Goal: Contribute content: Add original content to the website for others to see

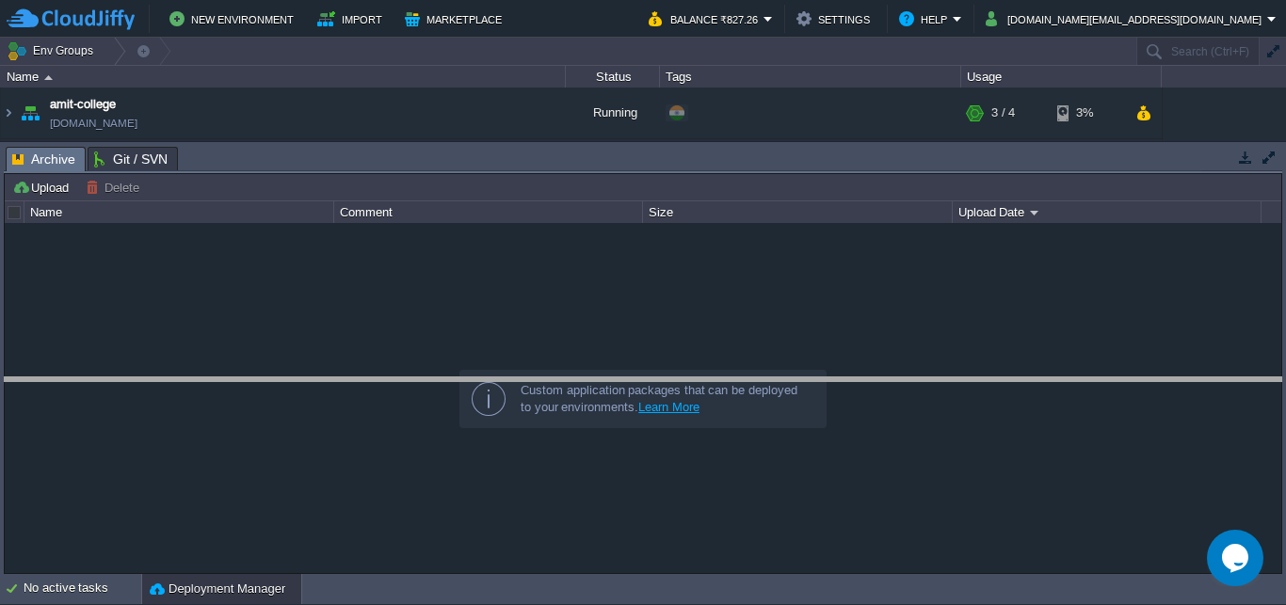
drag, startPoint x: 499, startPoint y: 148, endPoint x: 488, endPoint y: 397, distance: 249.8
click at [488, 397] on body "New Environment Import Marketplace Bonus ₹0.00 Upgrade Account Balance ₹827.26 …" at bounding box center [643, 302] width 1286 height 605
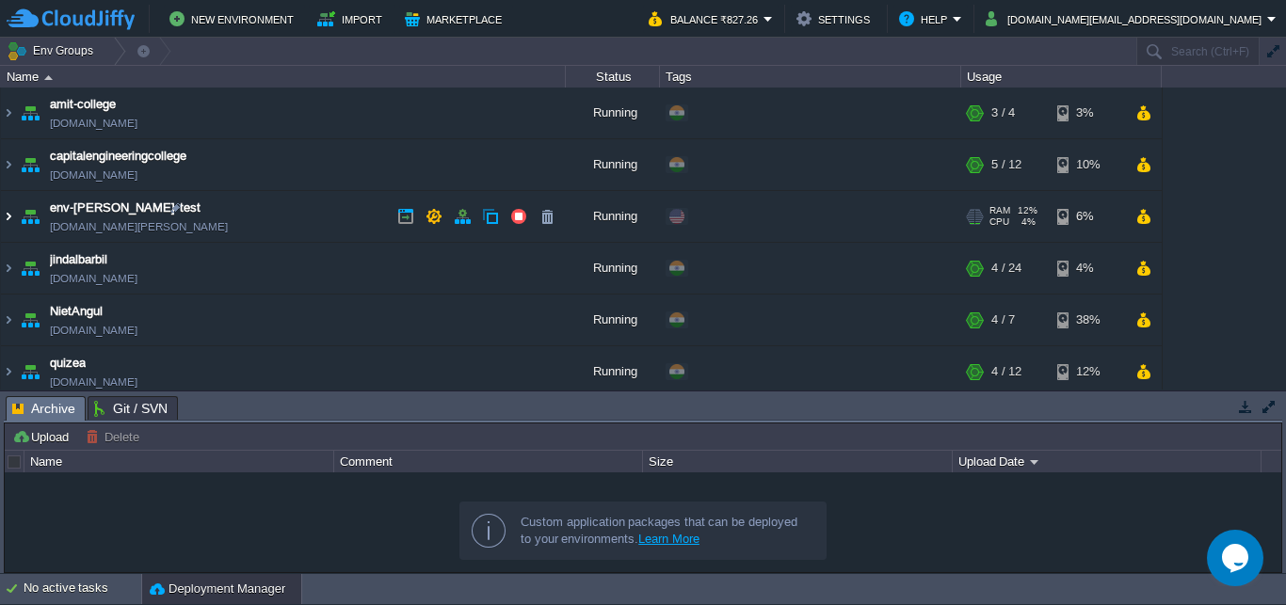
click at [5, 217] on img at bounding box center [8, 216] width 15 height 51
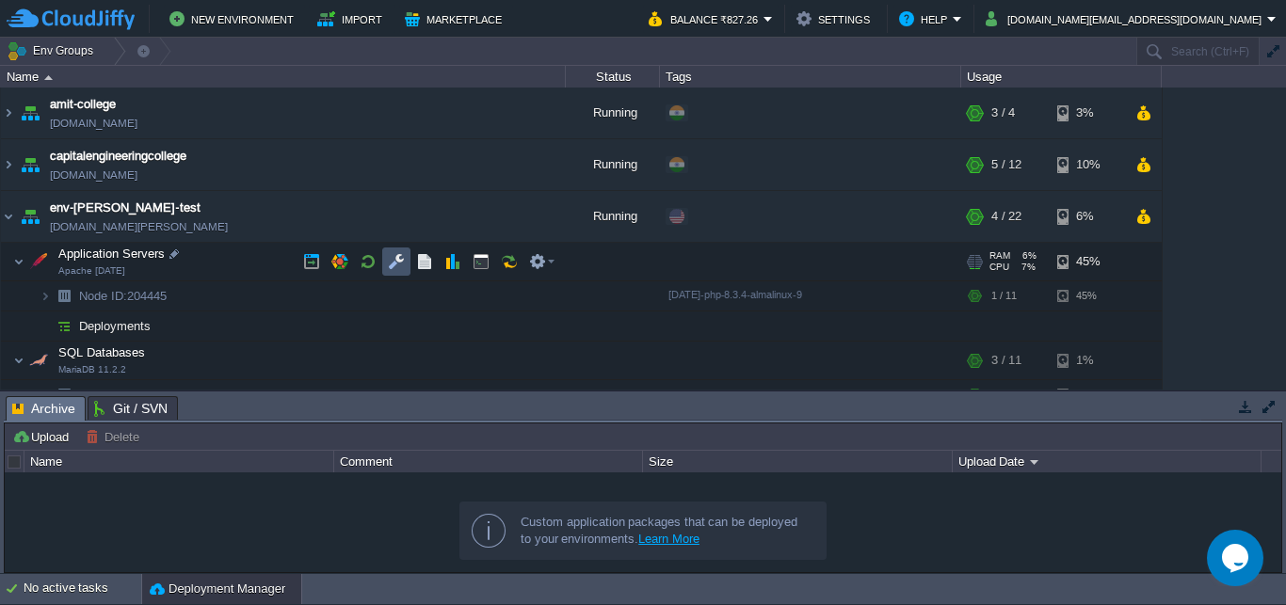
click at [389, 268] on button "button" at bounding box center [396, 261] width 17 height 17
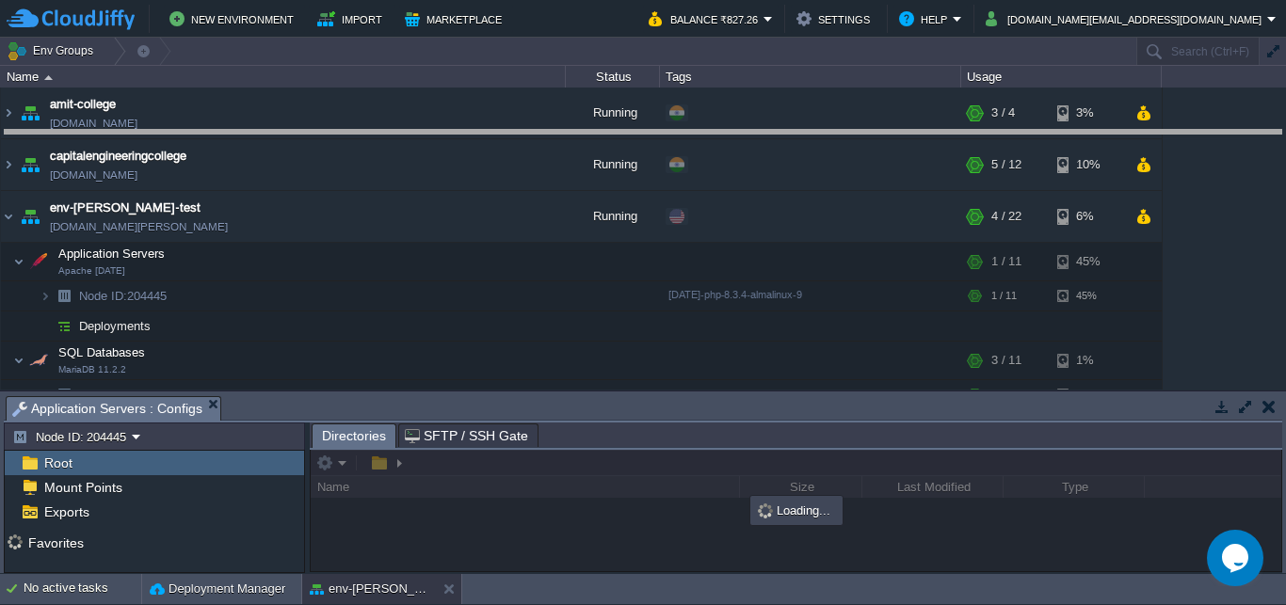
drag, startPoint x: 501, startPoint y: 410, endPoint x: 505, endPoint y: 122, distance: 287.2
click at [506, 123] on body "New Environment Import Marketplace Bonus ₹0.00 Upgrade Account Balance ₹827.26 …" at bounding box center [643, 302] width 1286 height 605
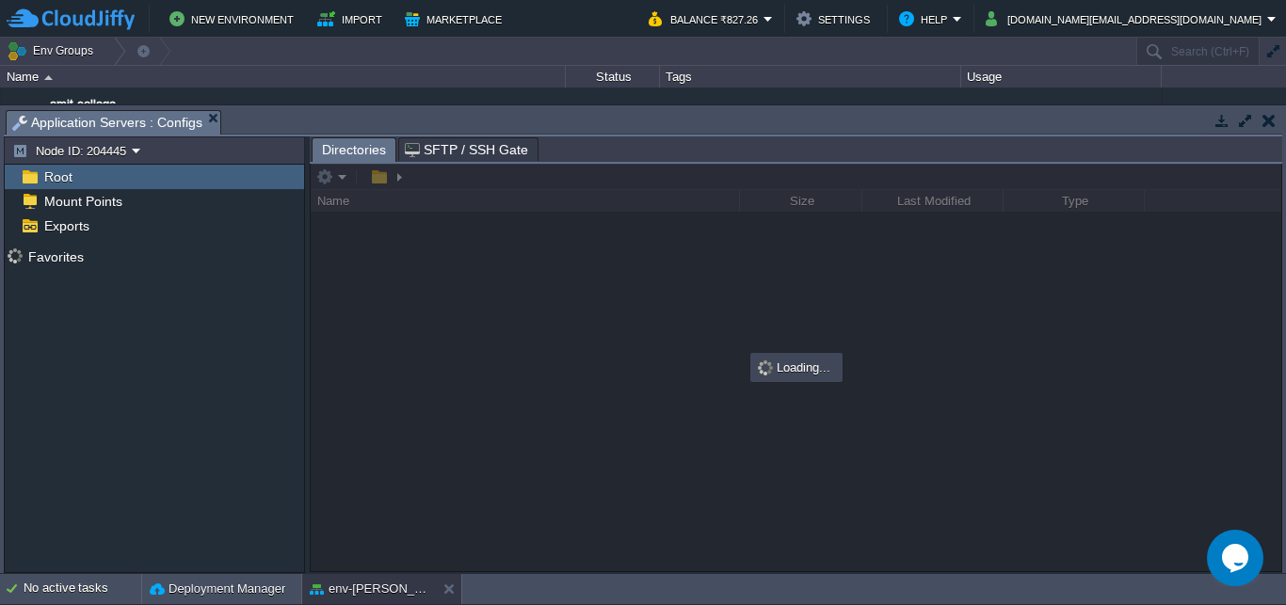
click at [78, 173] on div "Root" at bounding box center [154, 177] width 299 height 24
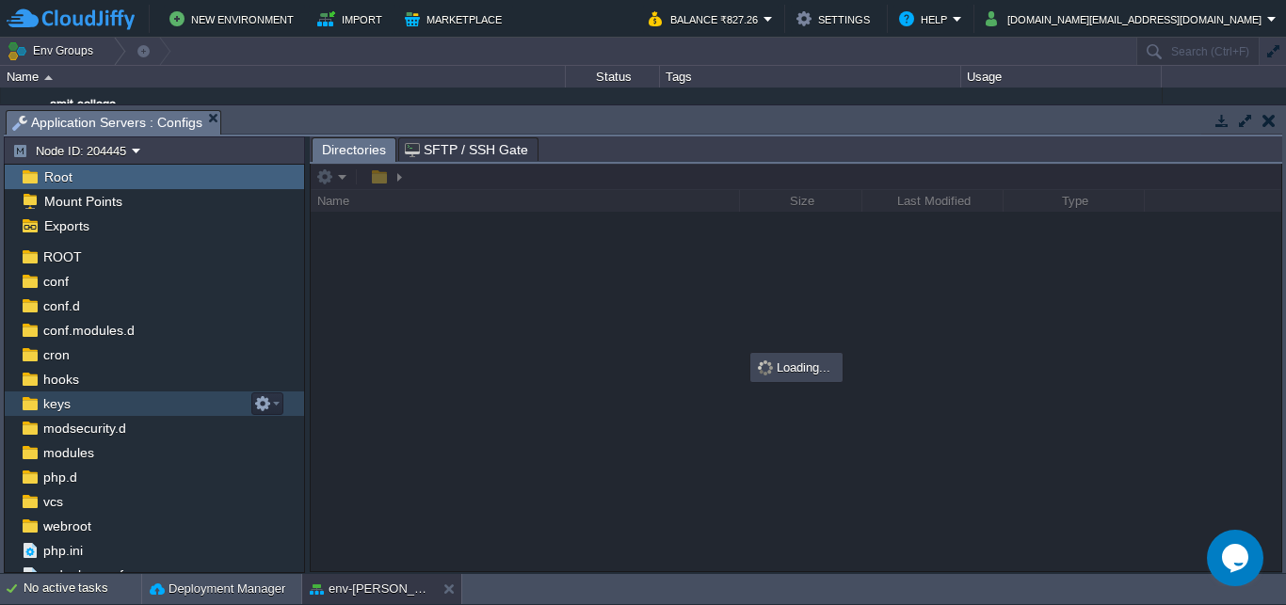
scroll to position [35, 0]
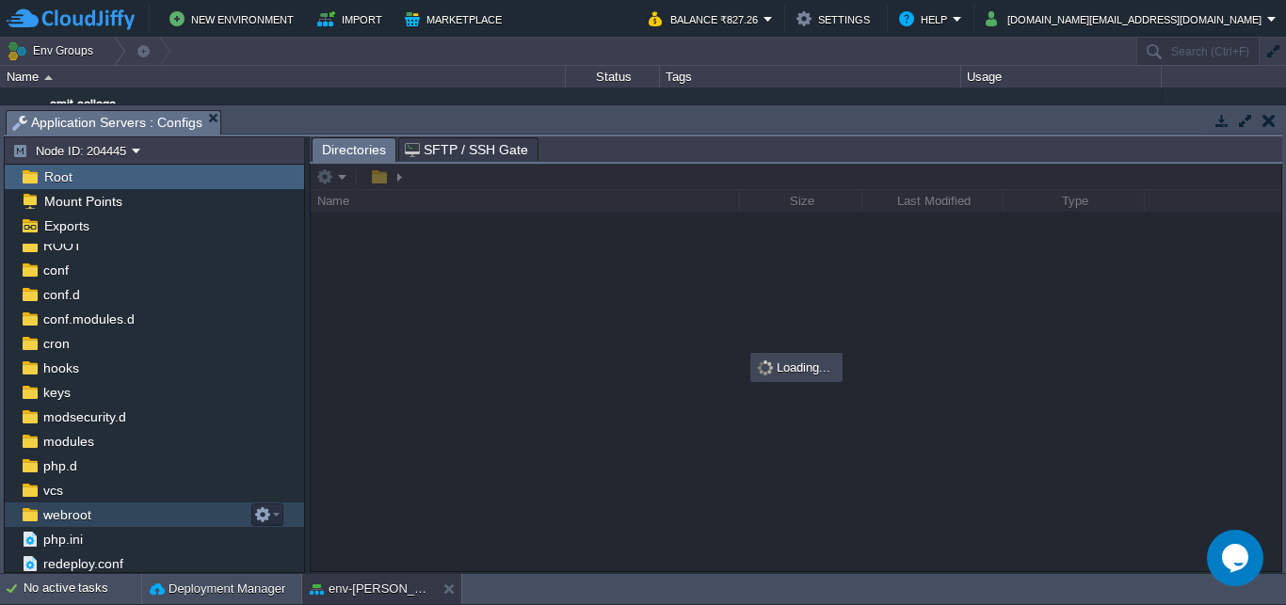
click at [56, 523] on span "webroot" at bounding box center [67, 515] width 55 height 17
click at [66, 513] on span "webroot" at bounding box center [67, 515] width 55 height 17
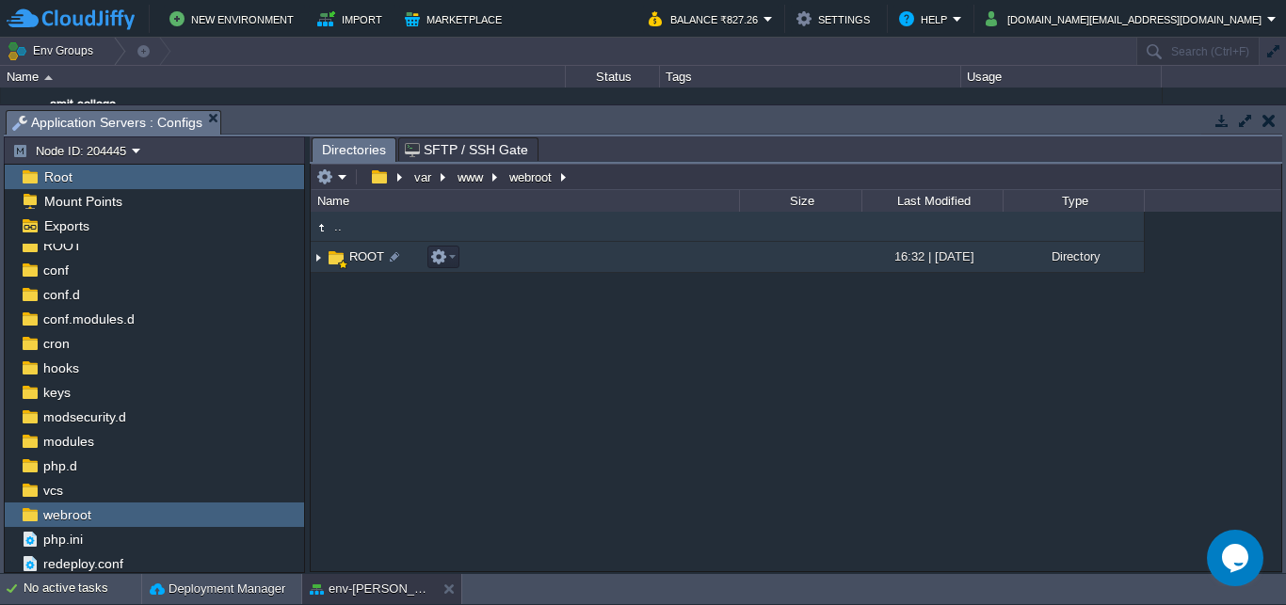
click at [349, 249] on td "ROOT" at bounding box center [525, 257] width 428 height 31
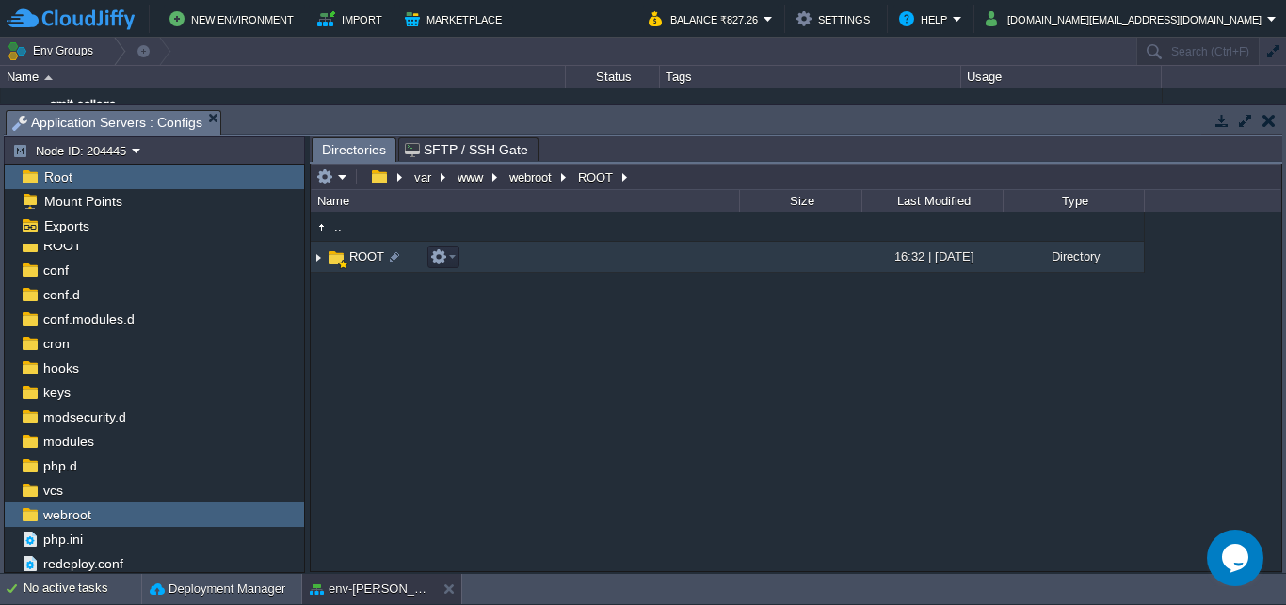
click at [358, 256] on span "ROOT" at bounding box center [367, 257] width 40 height 16
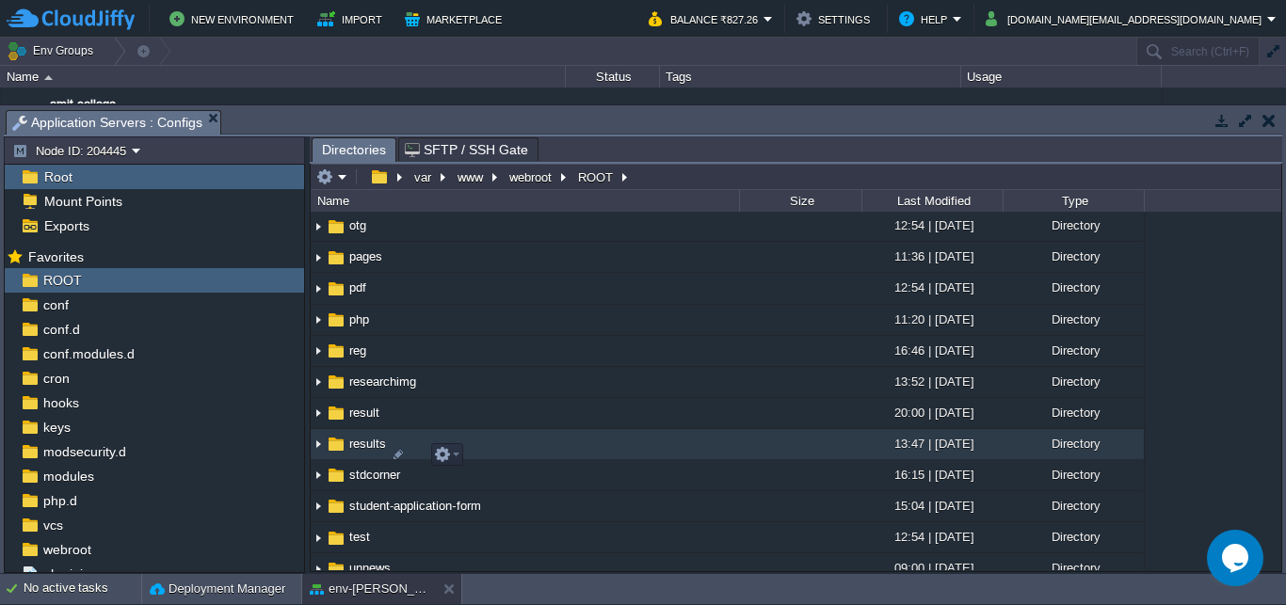
scroll to position [633, 0]
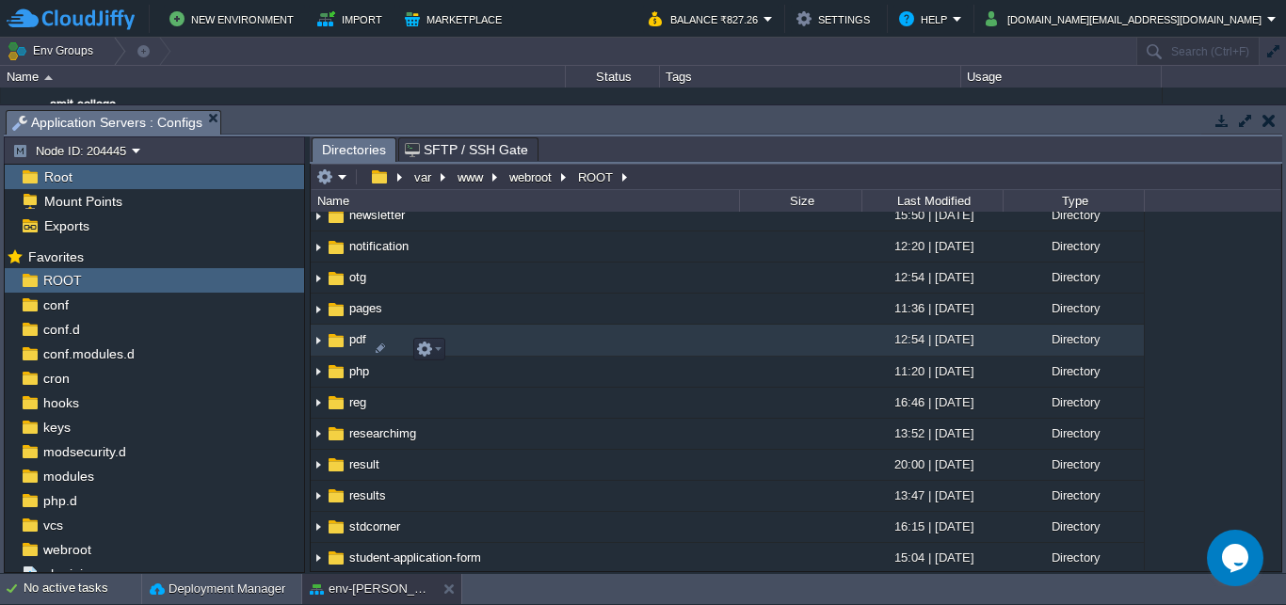
click at [319, 345] on img at bounding box center [318, 341] width 15 height 29
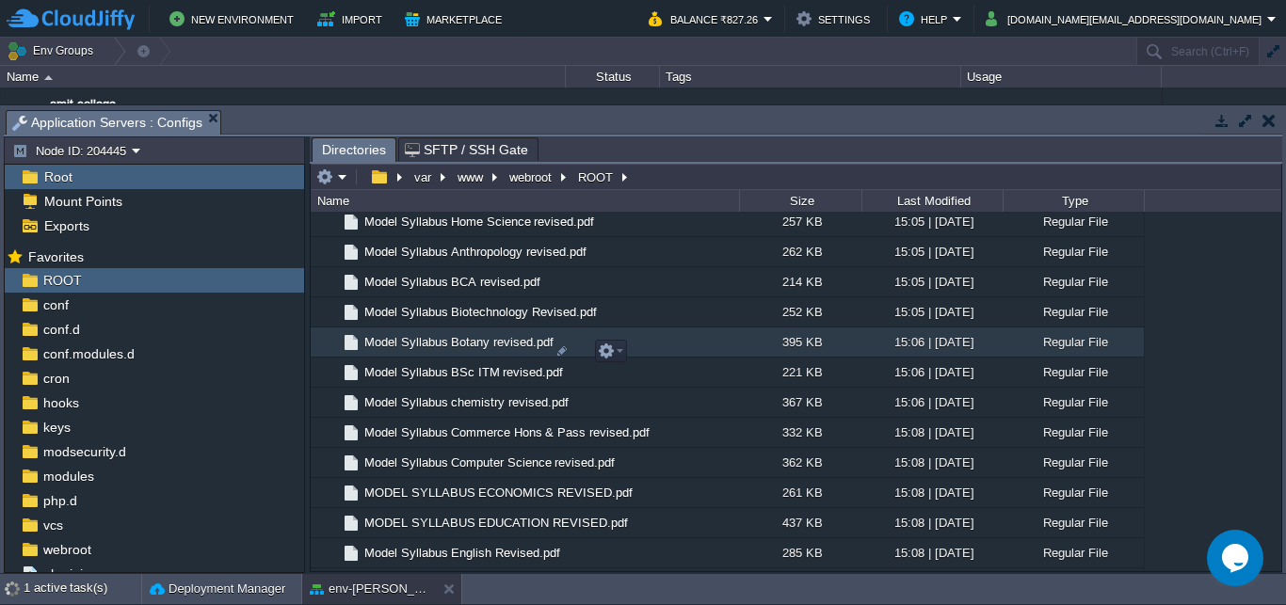
scroll to position [548, 0]
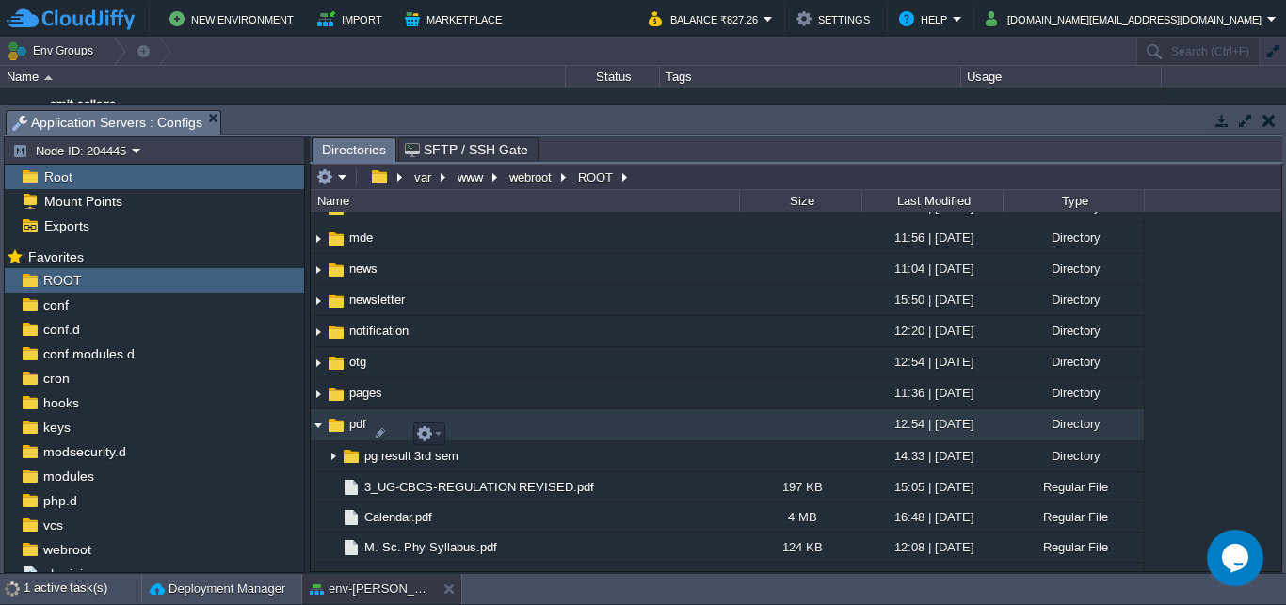
click at [322, 437] on img at bounding box center [318, 426] width 15 height 29
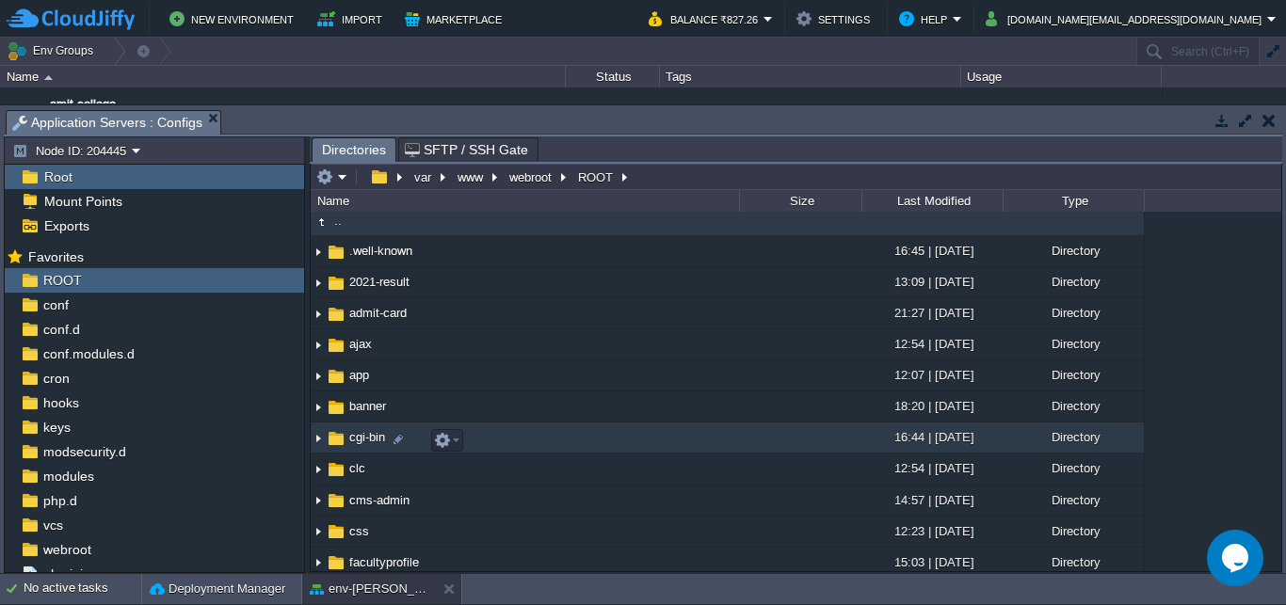
scroll to position [0, 0]
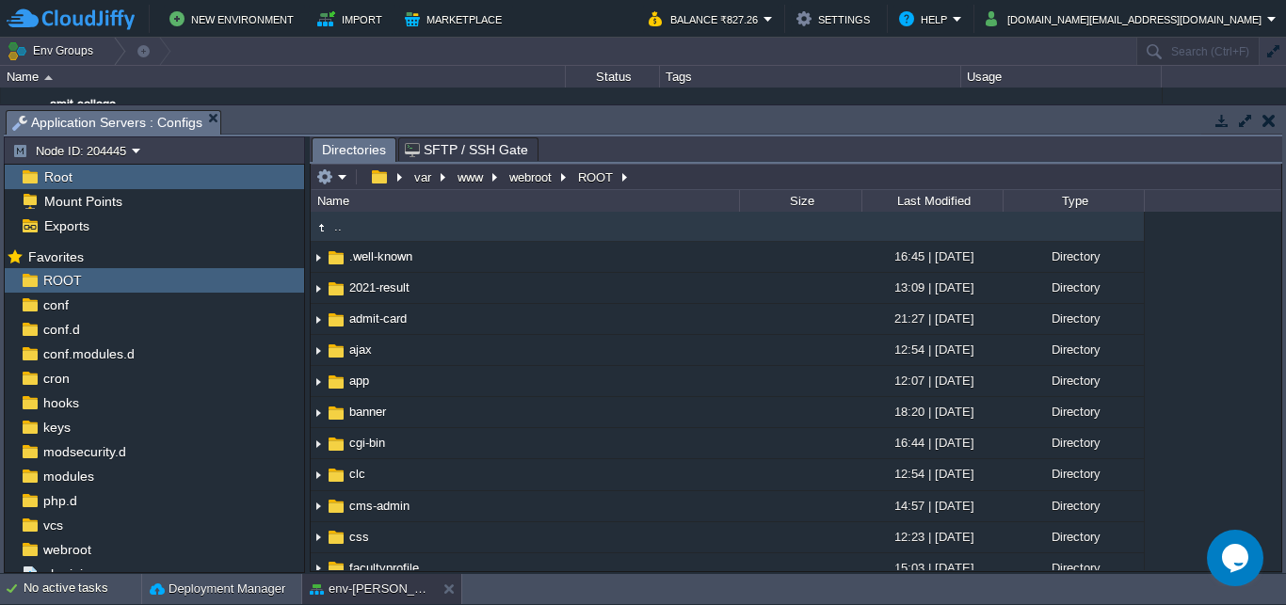
click at [340, 234] on span ".." at bounding box center [337, 226] width 13 height 16
click at [605, 180] on button "ROOT" at bounding box center [596, 177] width 42 height 17
click at [602, 177] on button "ROOT" at bounding box center [596, 177] width 42 height 17
click at [623, 175] on em "ROOT" at bounding box center [603, 177] width 56 height 17
click at [543, 177] on button "webroot" at bounding box center [532, 177] width 50 height 17
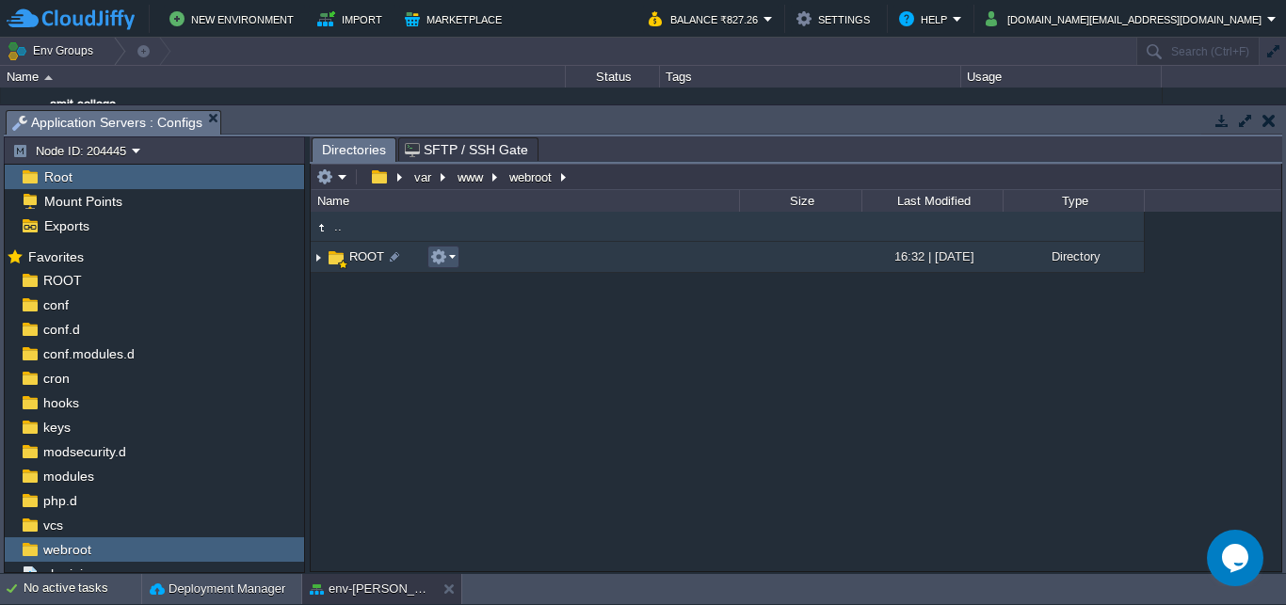
click at [446, 257] on button "button" at bounding box center [438, 257] width 17 height 17
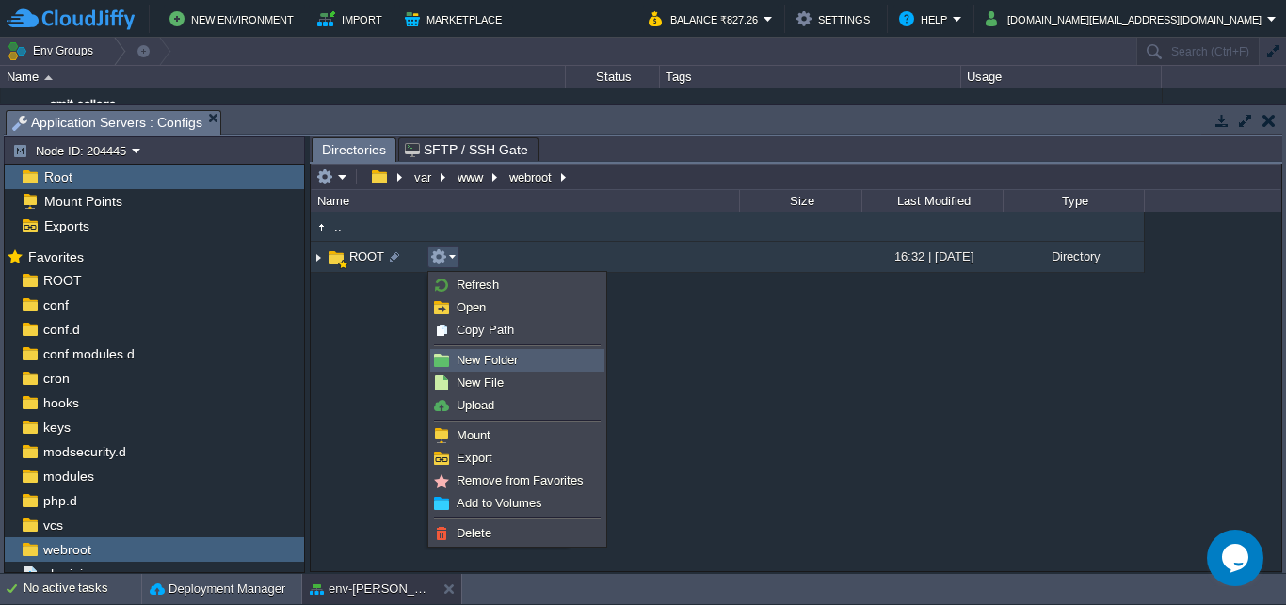
click at [452, 357] on link "New Folder" at bounding box center [517, 360] width 172 height 21
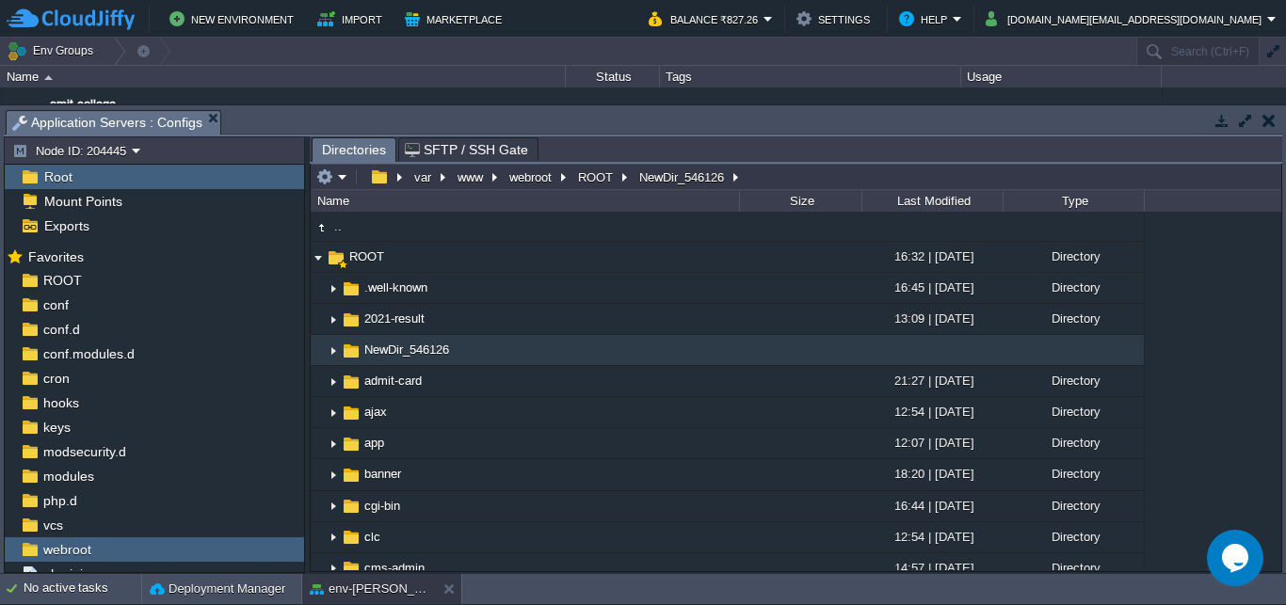
scroll to position [124, 0]
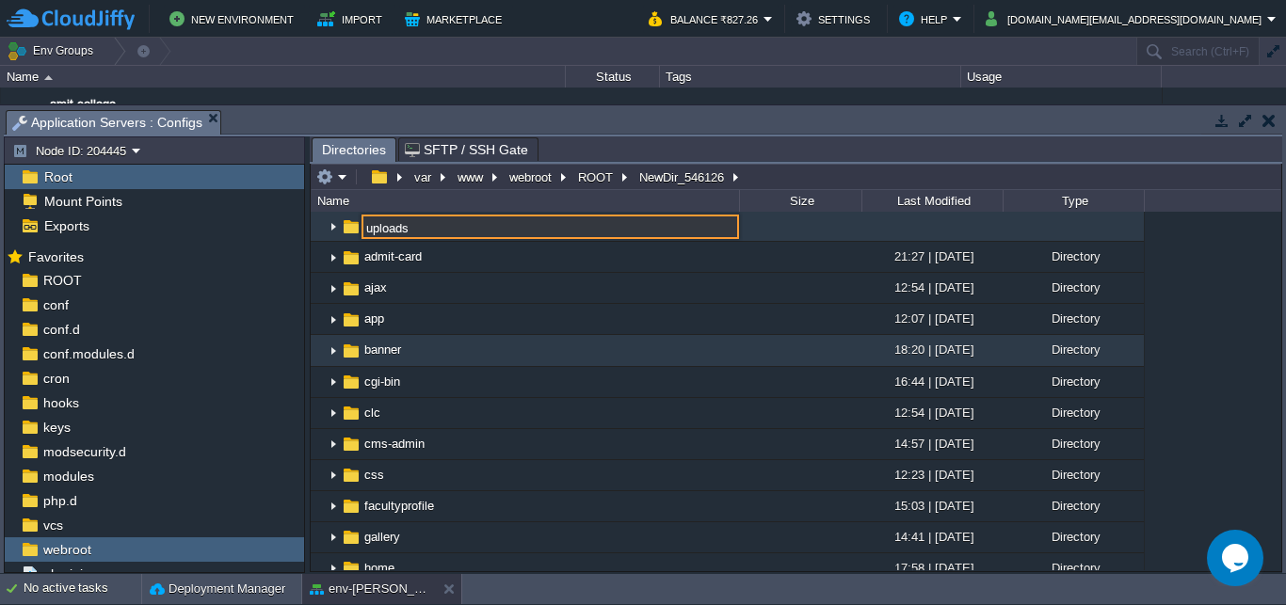
type input "uploads"
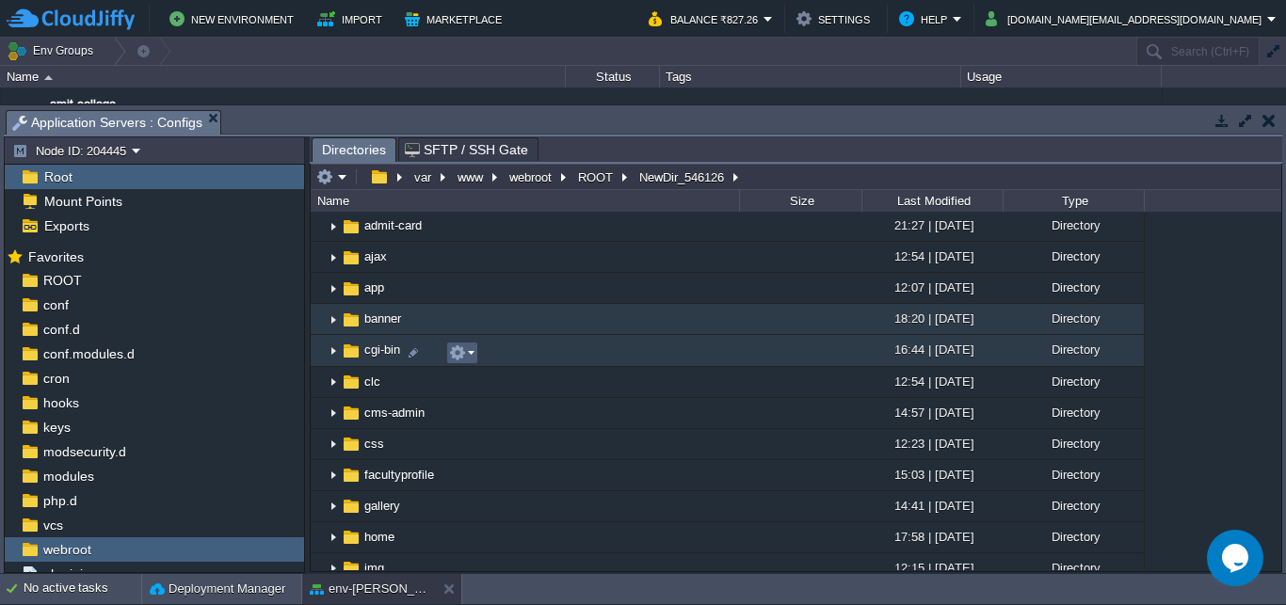
scroll to position [996, 0]
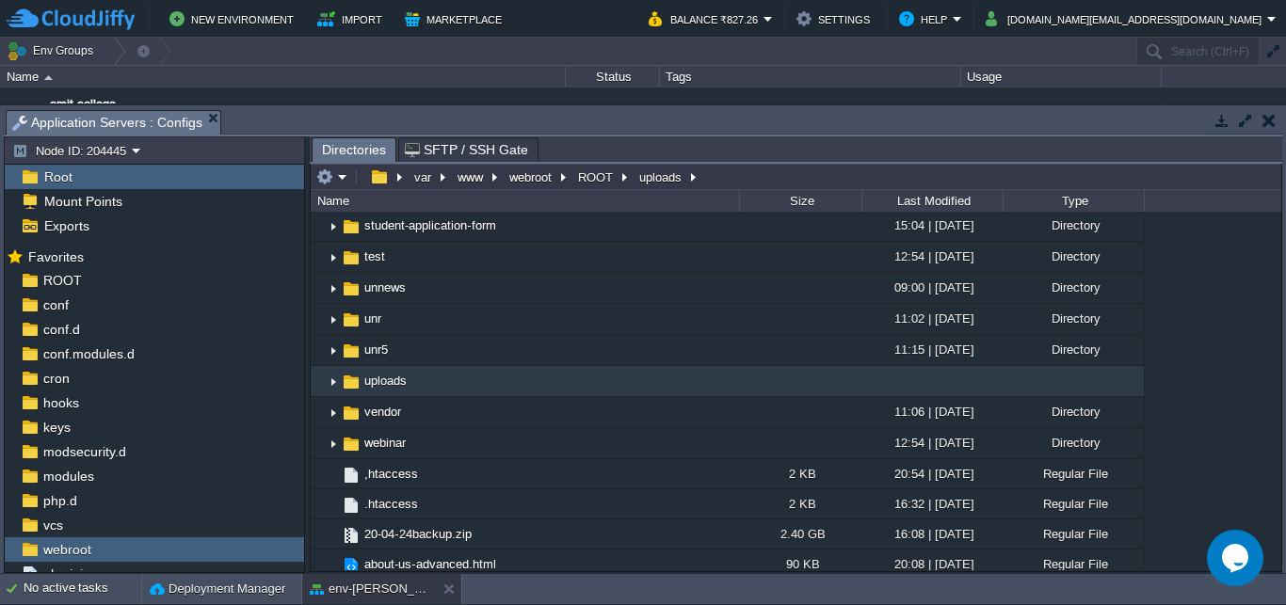
click at [332, 396] on img at bounding box center [333, 381] width 15 height 29
click at [467, 394] on button "button" at bounding box center [463, 395] width 17 height 17
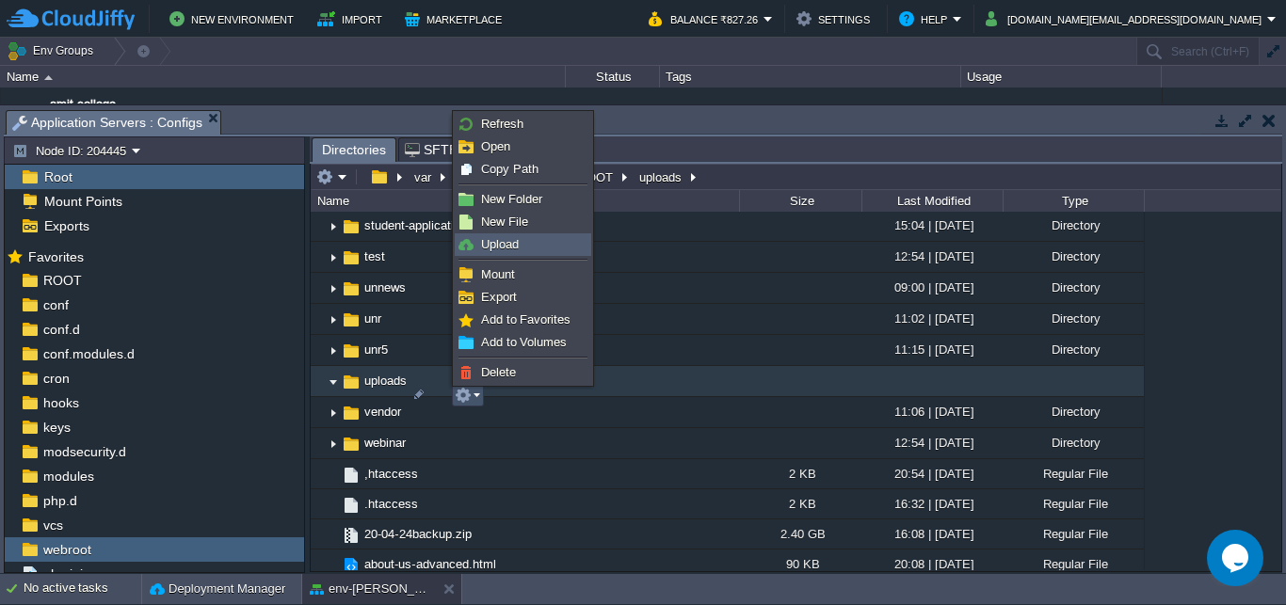
click at [522, 242] on link "Upload" at bounding box center [523, 244] width 135 height 21
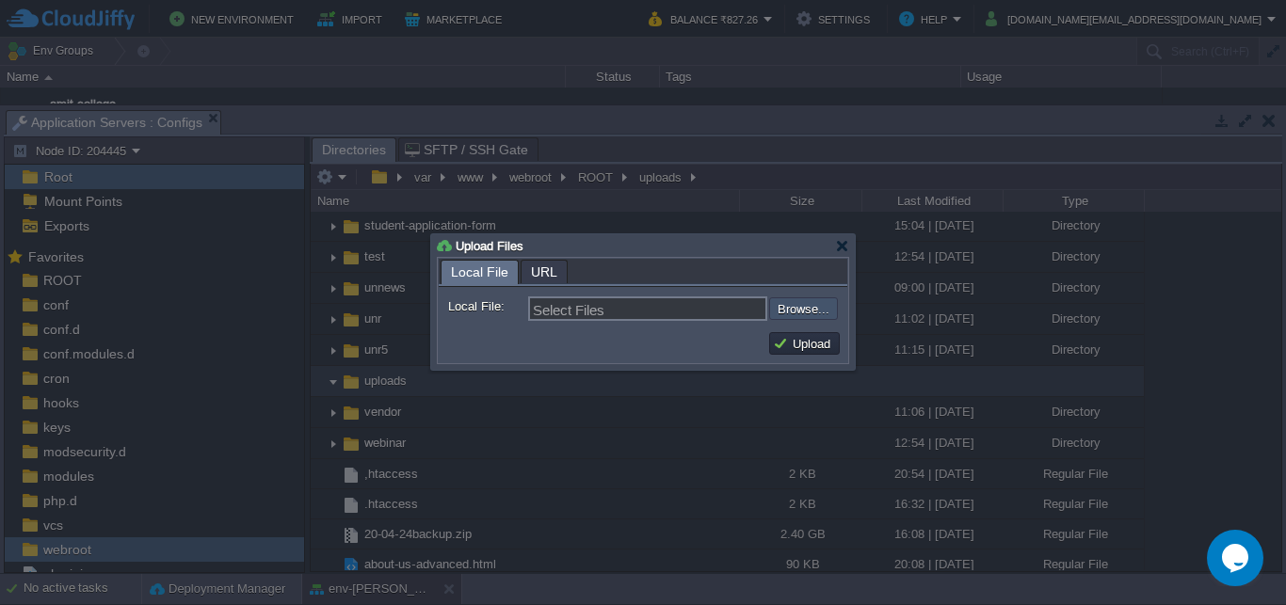
click at [787, 315] on input "file" at bounding box center [719, 309] width 238 height 23
type input "C:\fakepath\Public Self-Disclosure.pdf"
type input "Public Self-Disclosure.pdf"
click at [839, 246] on div at bounding box center [842, 246] width 14 height 14
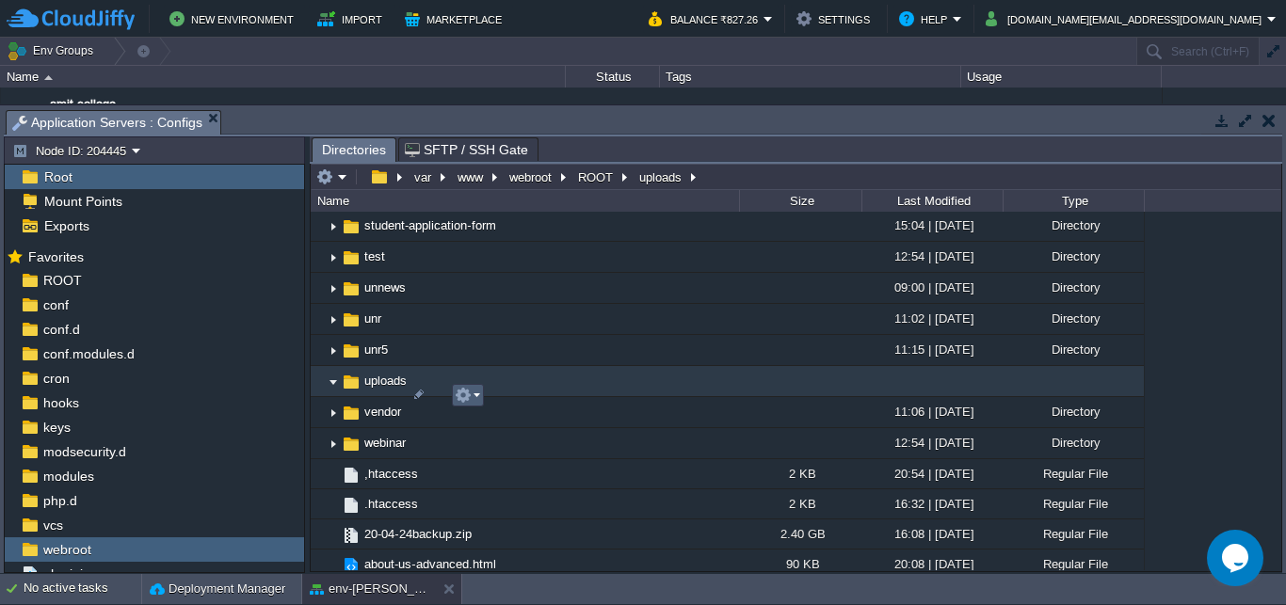
click at [479, 399] on em at bounding box center [467, 395] width 25 height 17
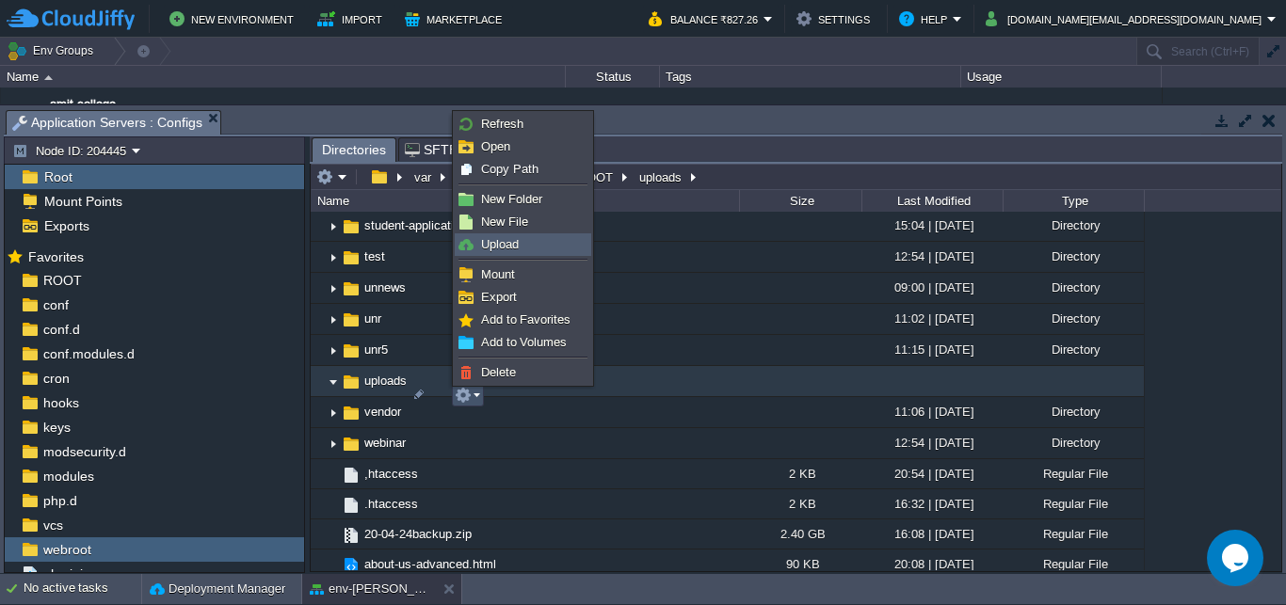
click at [497, 250] on span "Upload" at bounding box center [500, 244] width 38 height 14
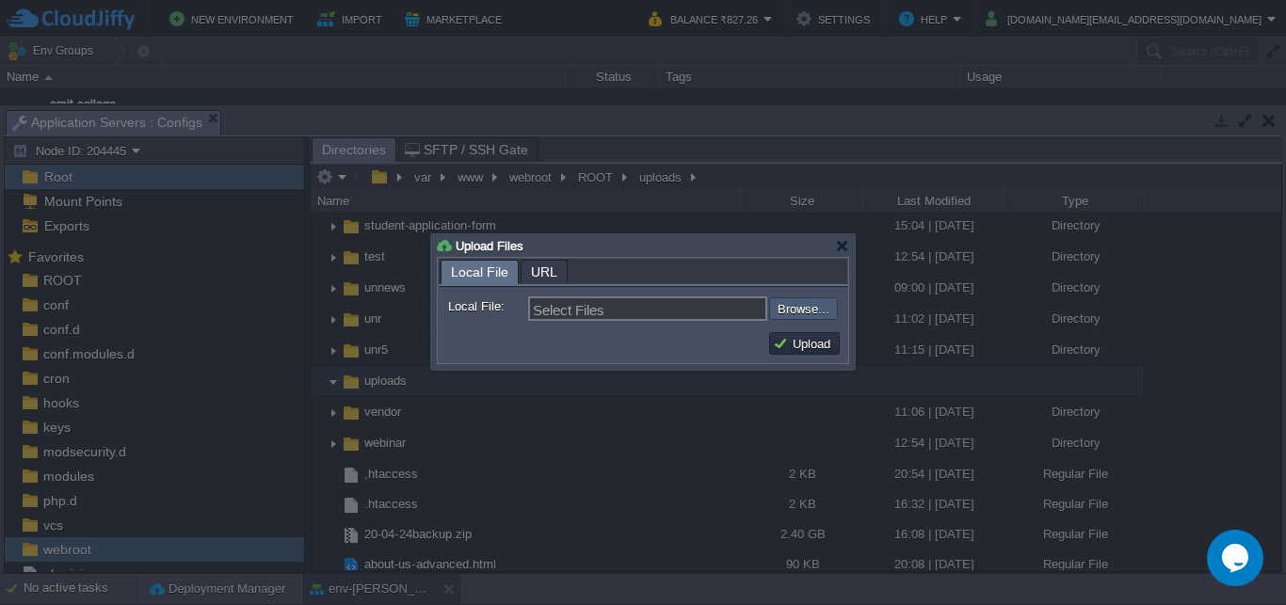
click at [775, 303] on input "file" at bounding box center [719, 309] width 238 height 23
type input "C:\fakepath\Public-Self-Disclosure.pdf"
type input "Public-Self-Disclosure.pdf"
click at [796, 338] on button "Upload" at bounding box center [804, 343] width 63 height 17
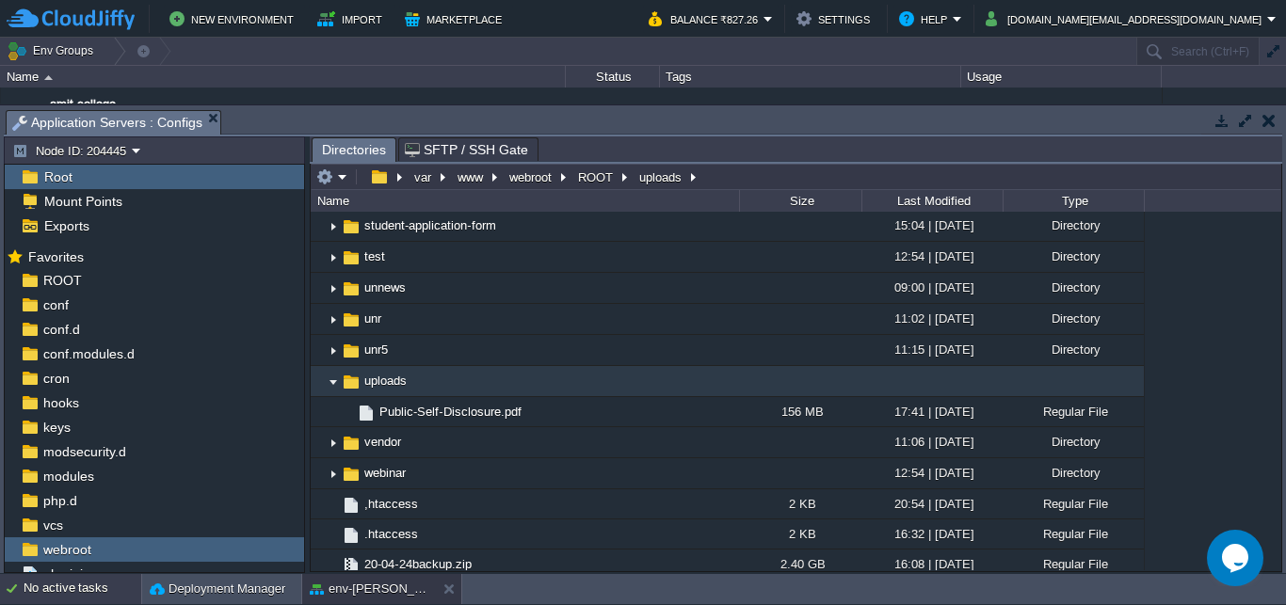
click at [102, 584] on div "No active tasks" at bounding box center [83, 589] width 118 height 30
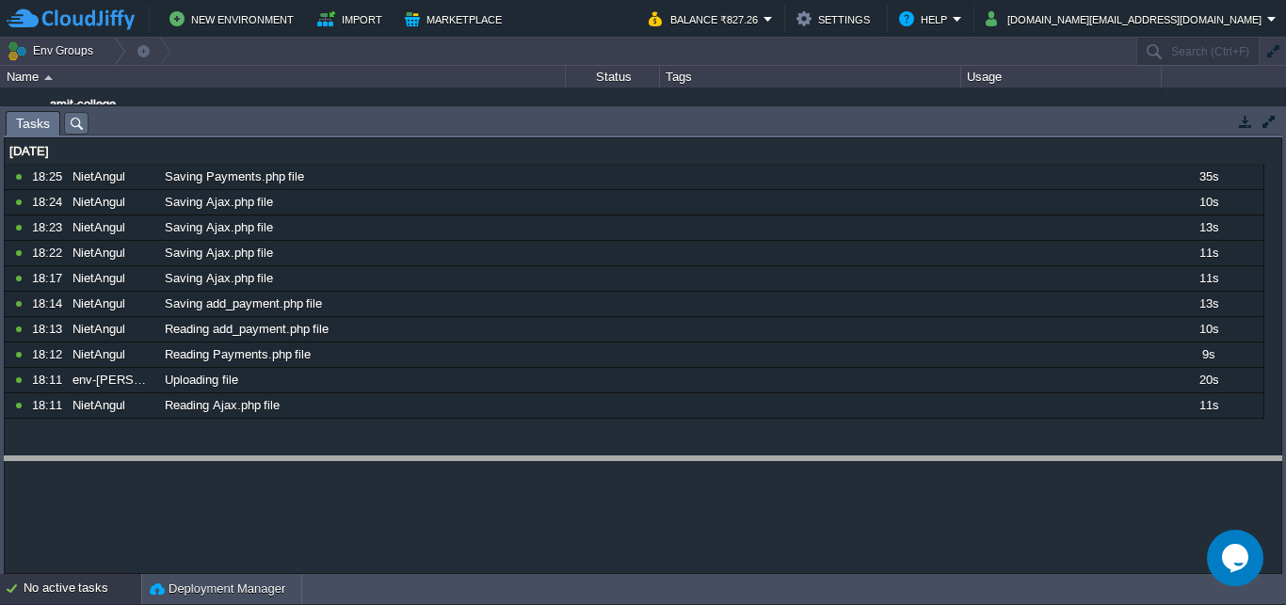
drag, startPoint x: 195, startPoint y: 112, endPoint x: 186, endPoint y: 490, distance: 377.7
click at [186, 490] on body "New Environment Import Marketplace Bonus ₹0.00 Upgrade Account Balance ₹827.26 …" at bounding box center [643, 302] width 1286 height 605
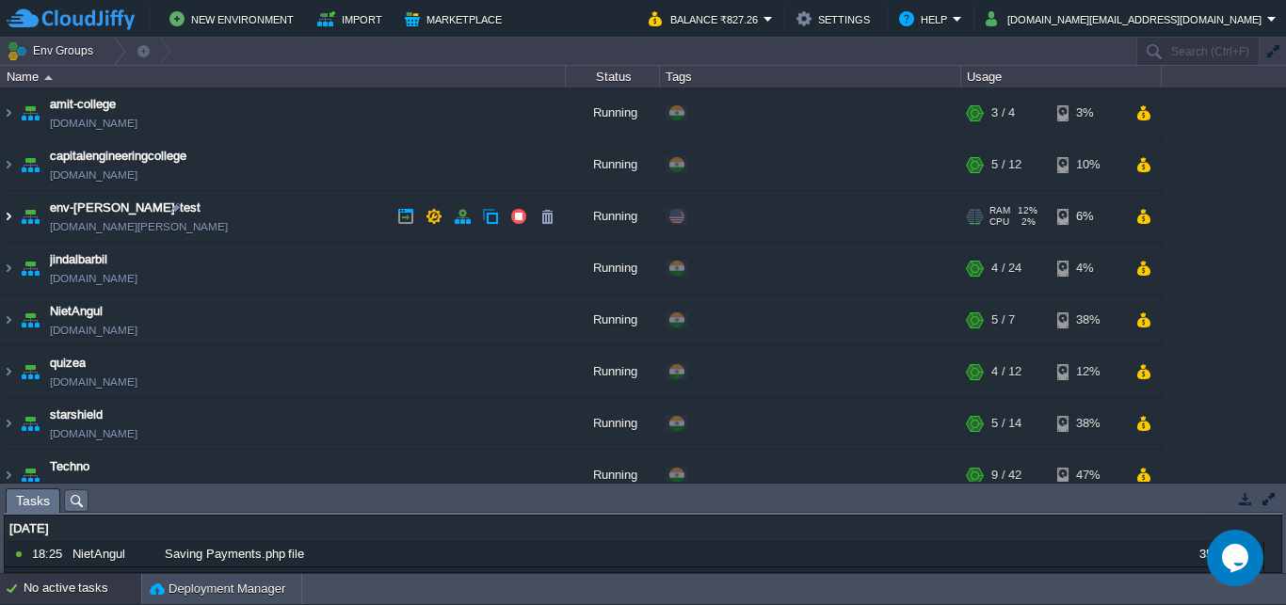
click at [10, 216] on img at bounding box center [8, 216] width 15 height 51
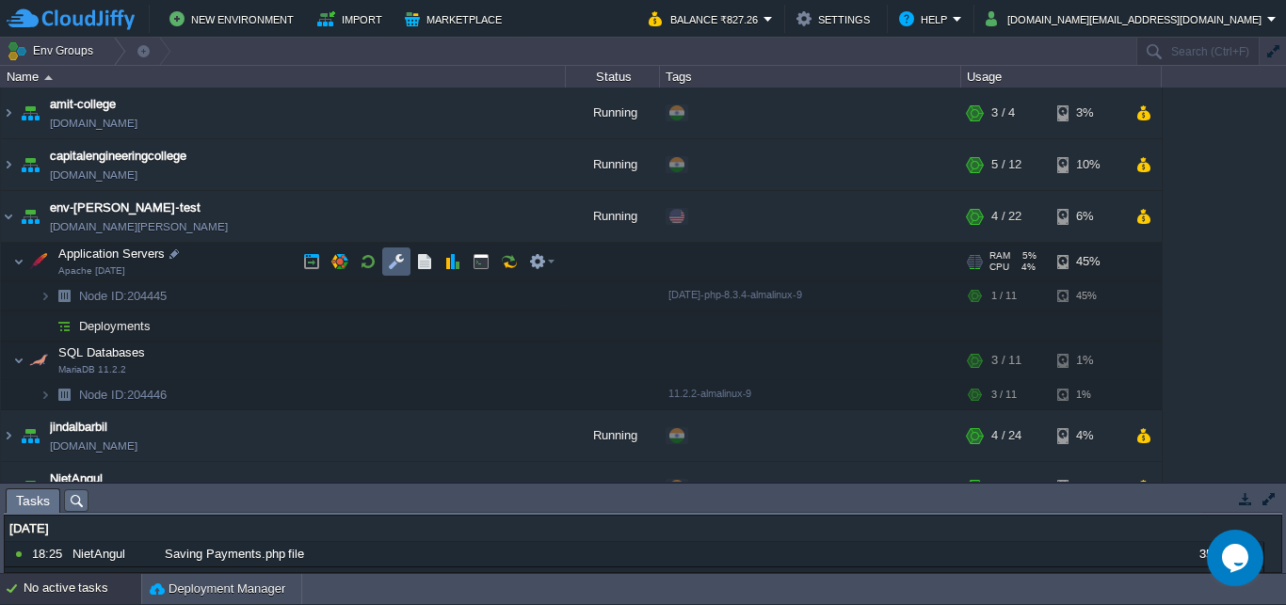
click at [386, 274] on td at bounding box center [396, 262] width 28 height 28
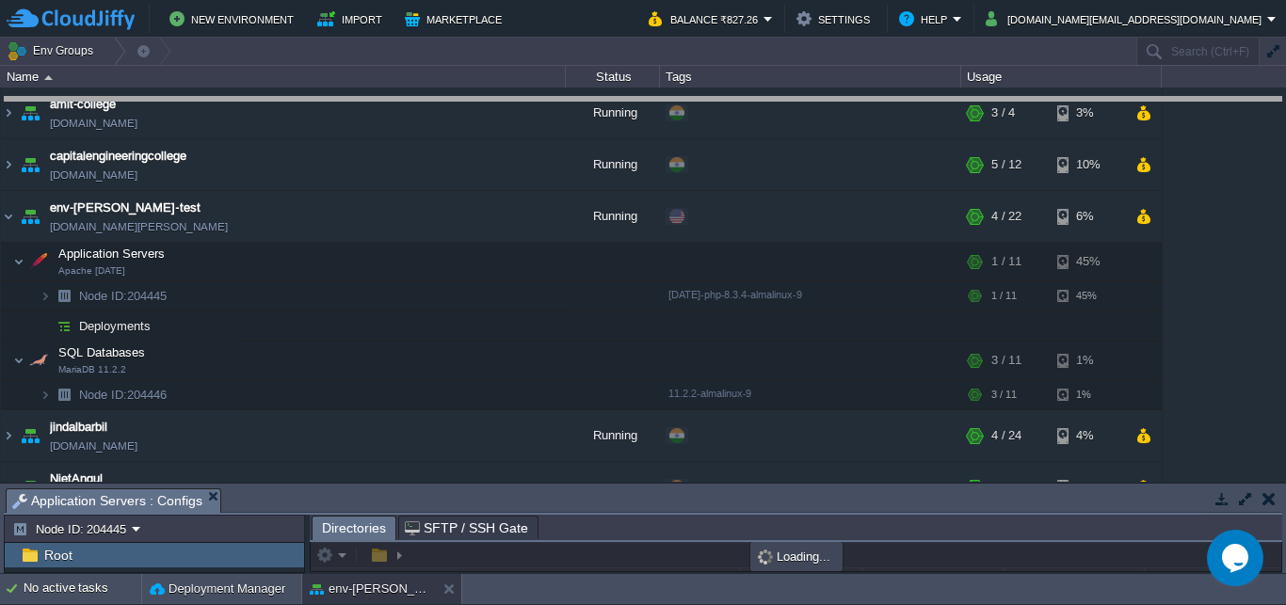
drag, startPoint x: 416, startPoint y: 496, endPoint x: 424, endPoint y: 105, distance: 391.8
click at [424, 105] on body "New Environment Import Marketplace Bonus ₹0.00 Upgrade Account Balance ₹827.26 …" at bounding box center [643, 302] width 1286 height 605
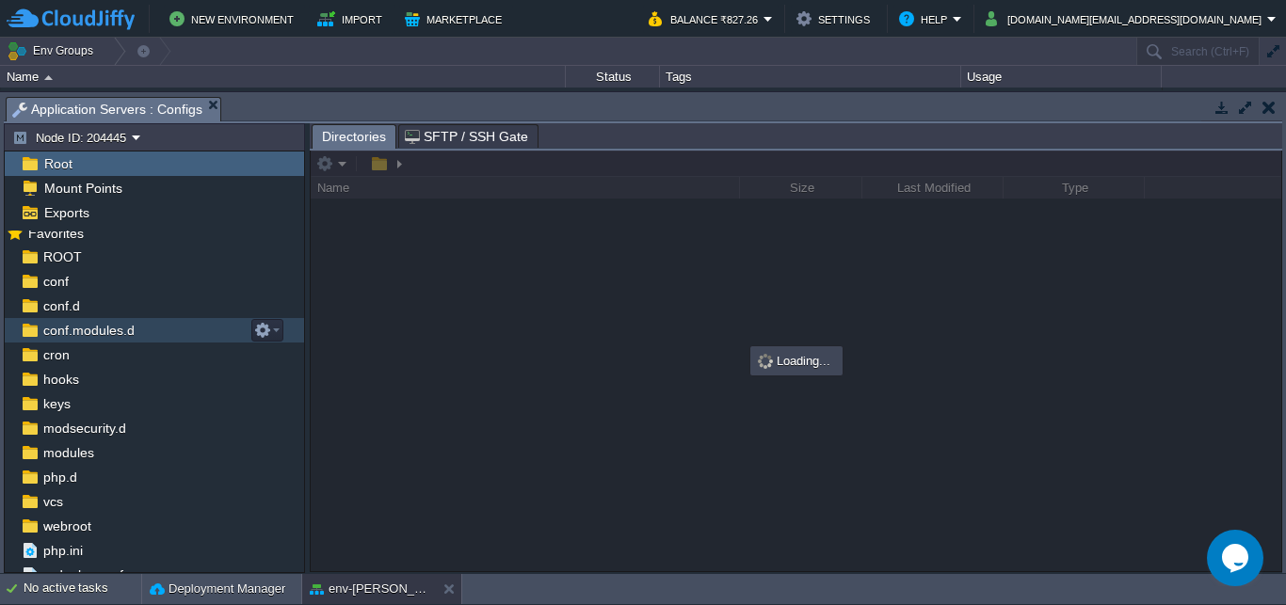
scroll to position [22, 0]
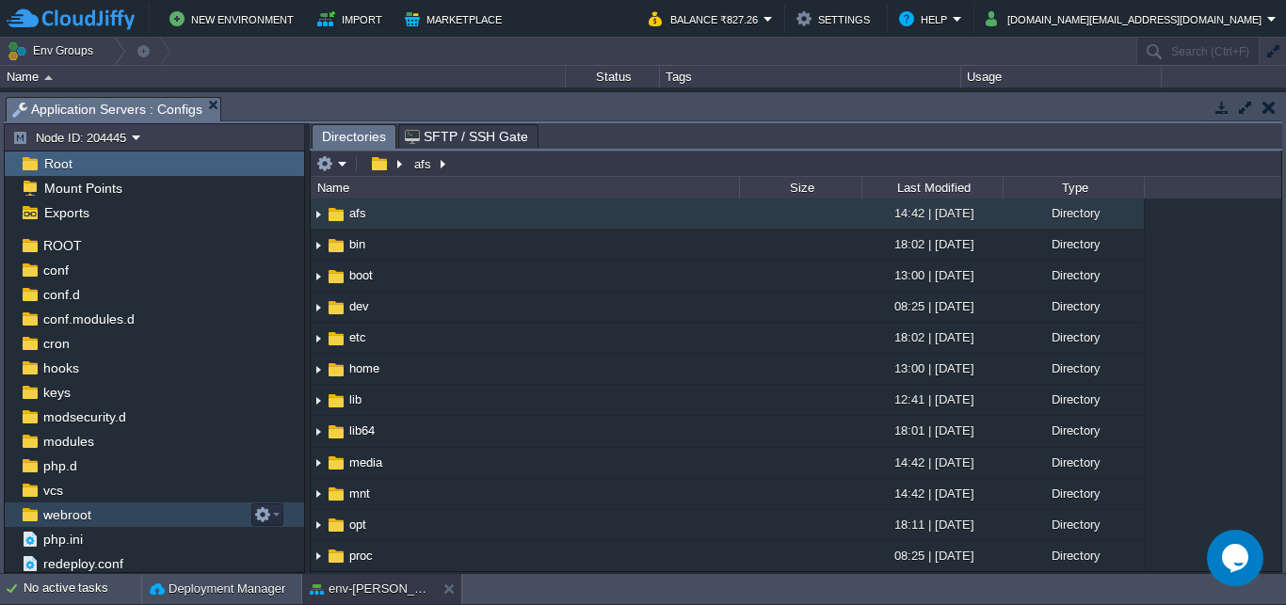
click at [72, 523] on span "webroot" at bounding box center [67, 515] width 55 height 17
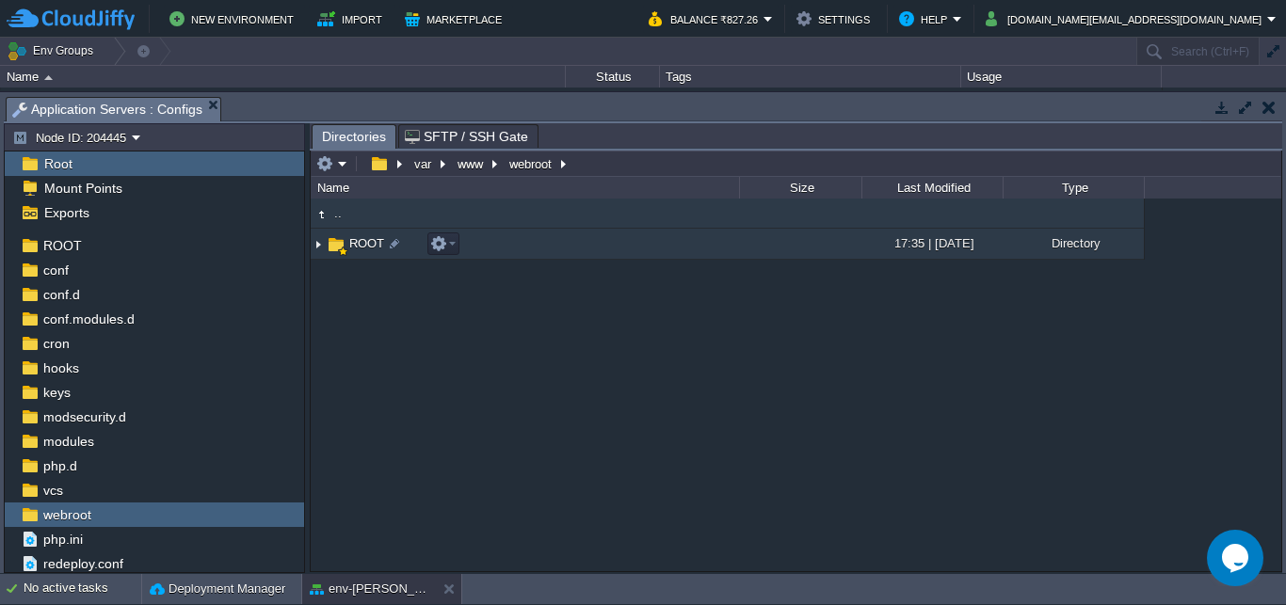
click at [364, 248] on span "ROOT" at bounding box center [367, 243] width 40 height 16
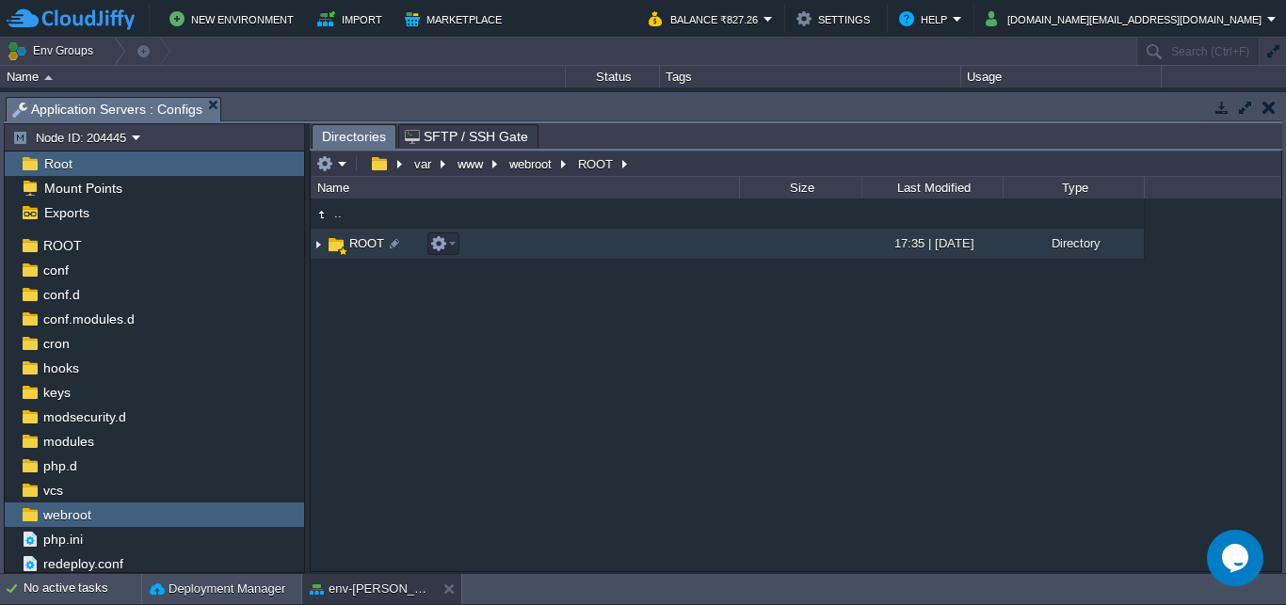
click at [364, 248] on span "ROOT" at bounding box center [367, 243] width 40 height 16
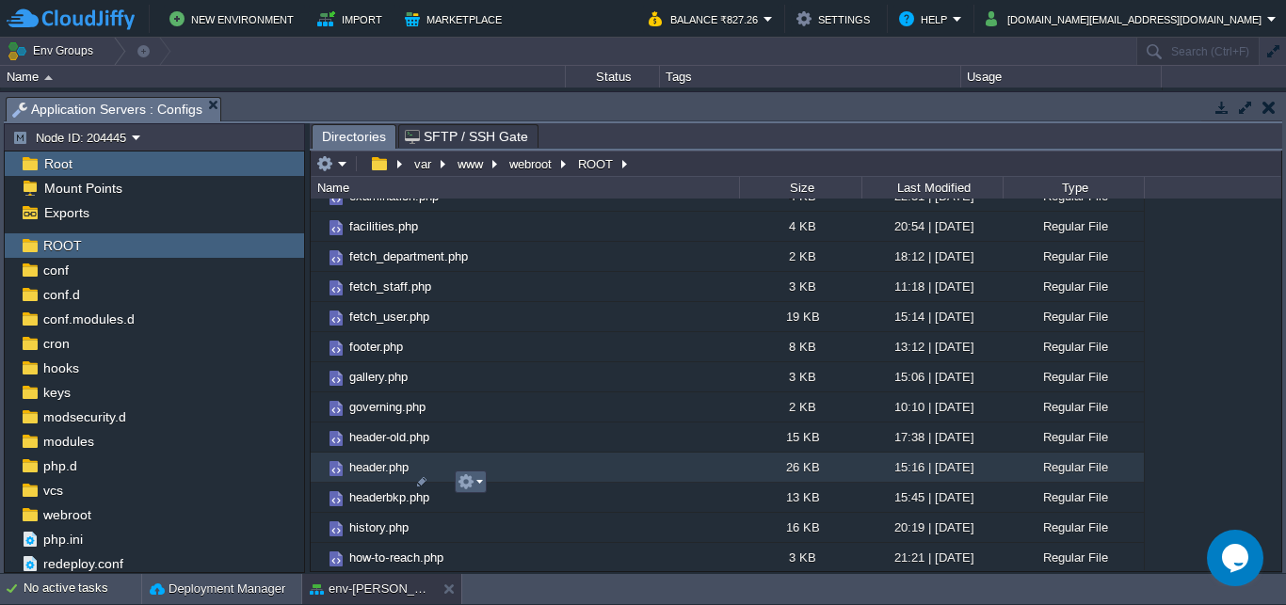
scroll to position [1718, 0]
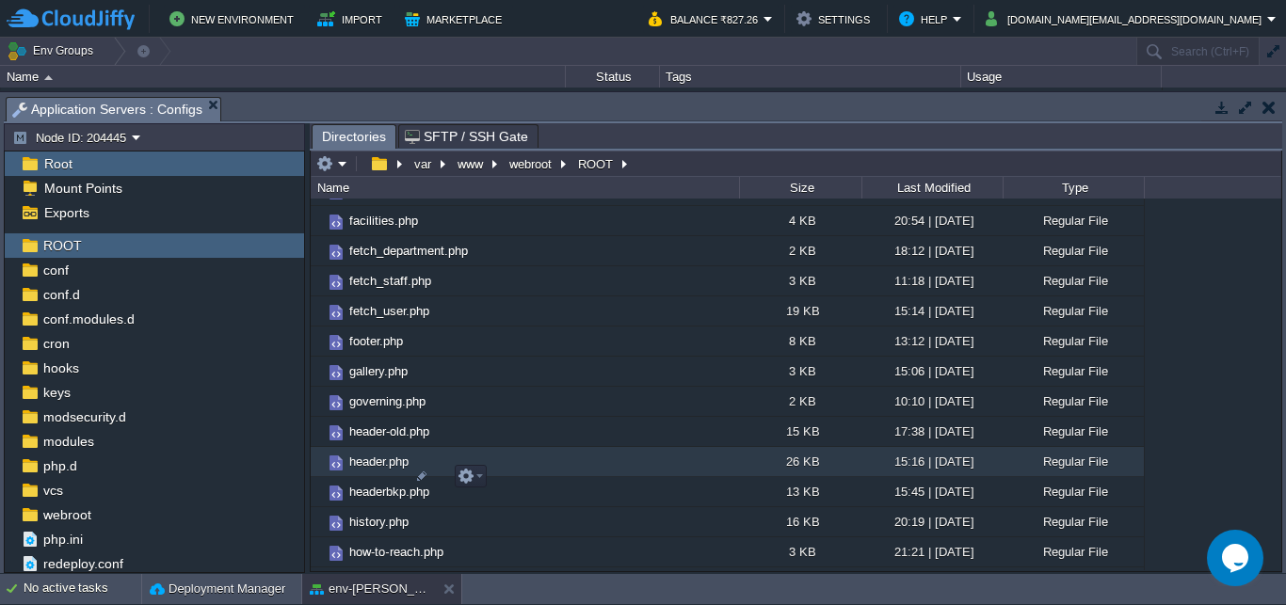
click at [359, 470] on span "header.php" at bounding box center [379, 462] width 65 height 16
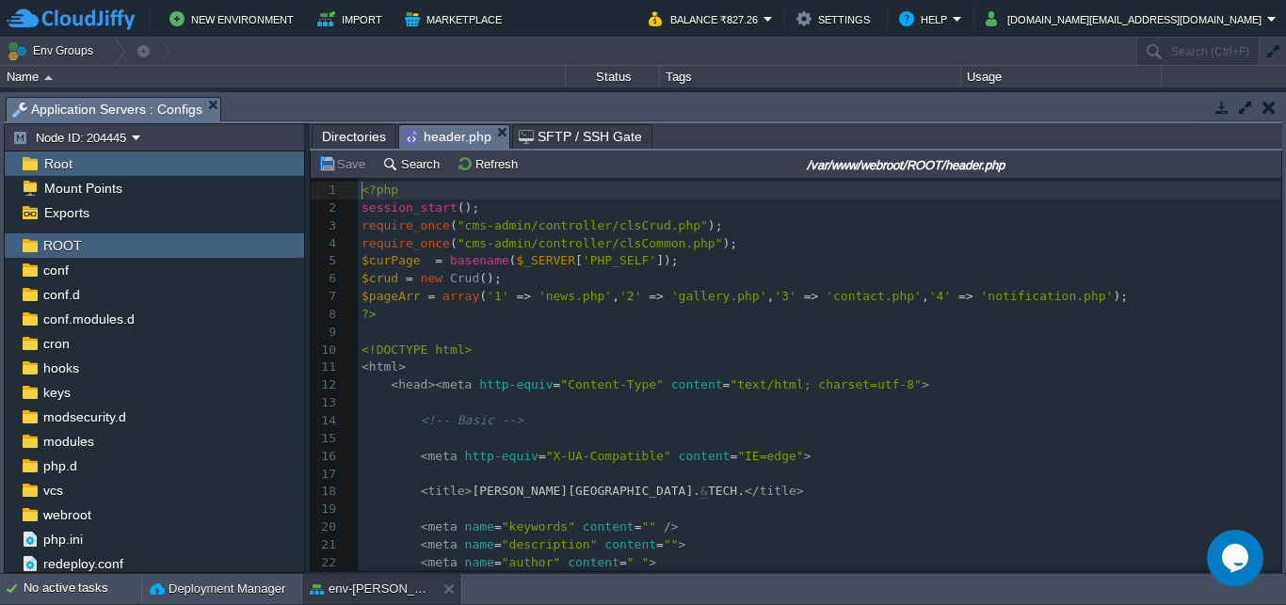
scroll to position [7, 0]
click at [1027, 388] on pre "< head >< meta http-equiv = "Content-Type" content = "text/html; charset=utf-8"…" at bounding box center [820, 386] width 924 height 18
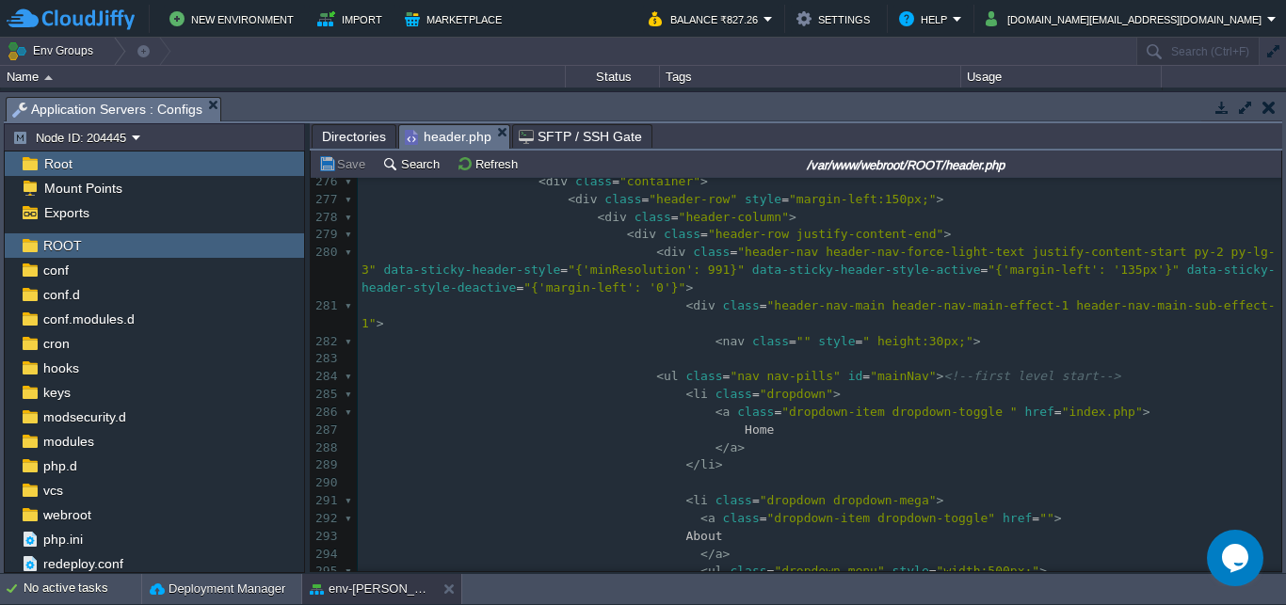
scroll to position [0, 0]
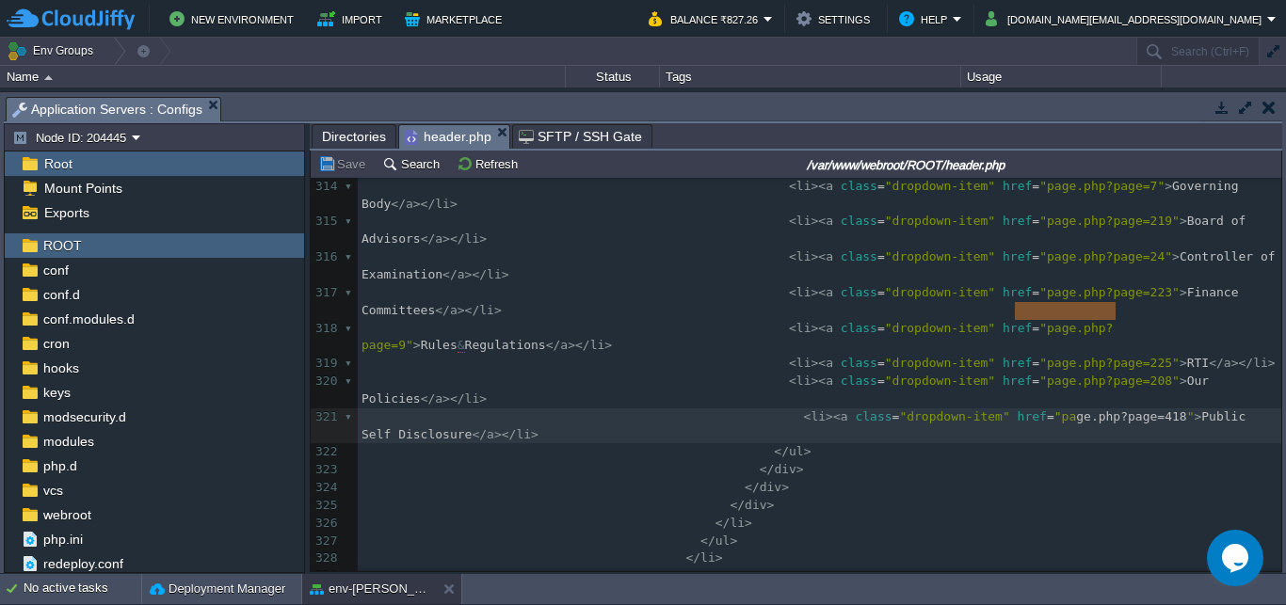
type textarea "page.php?page=418"
drag, startPoint x: 1115, startPoint y: 314, endPoint x: 1024, endPoint y: 331, distance: 93.1
click at [760, 313] on div "x < head >< meta http-equiv = "Content-Type" content = "text/html; charset=utf-…" at bounding box center [820, 329] width 924 height 1154
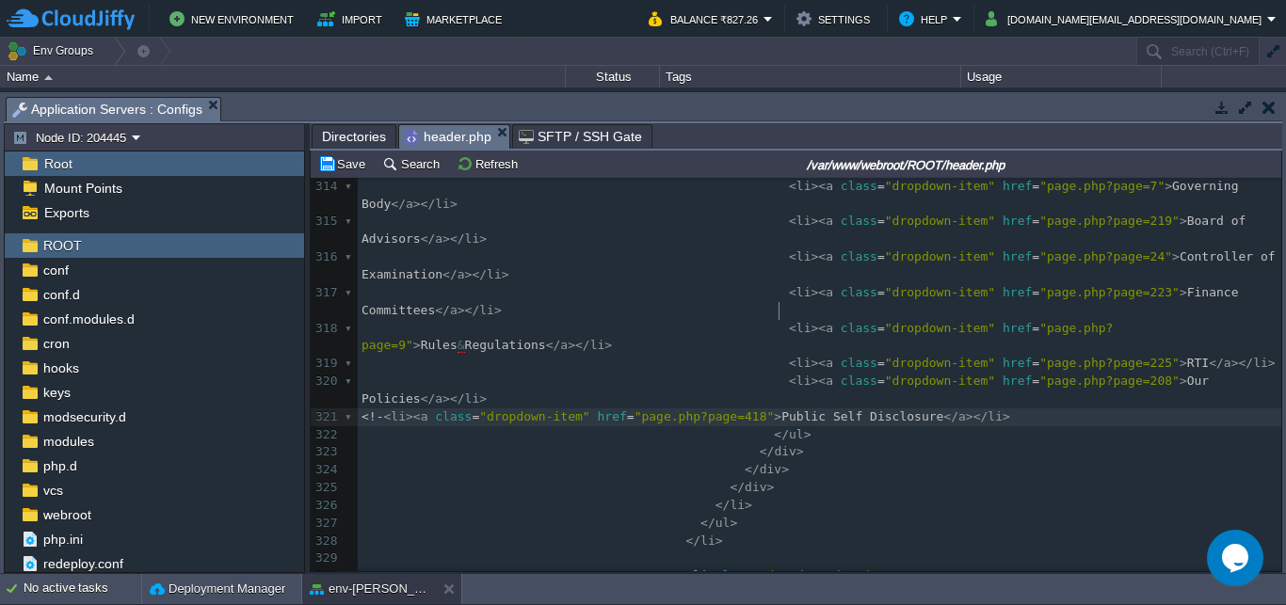
type textarea "<!--"
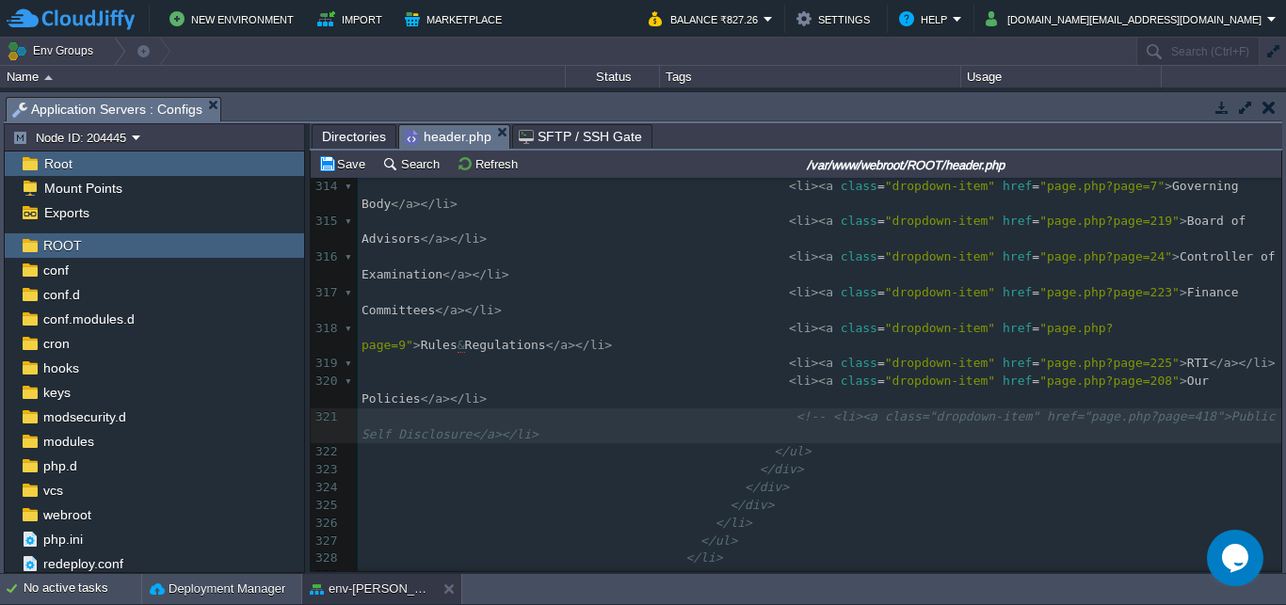
click at [532, 409] on pre "<!-- <li><a class="dropdown-item" href="page.php?page=418">Public Self Disclosu…" at bounding box center [820, 427] width 924 height 36
type textarea "-->"
type textarea "<!-- <li><a class="dropdown-item" href="page.php?page=418">Public Self Disclosu…"
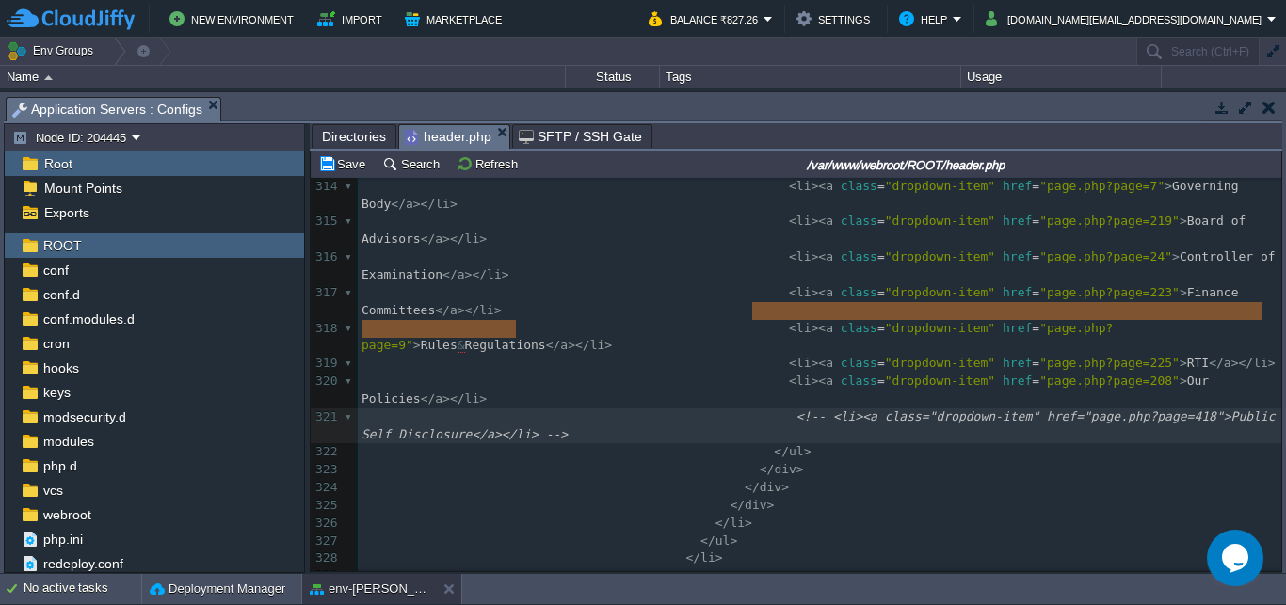
drag, startPoint x: 751, startPoint y: 310, endPoint x: 755, endPoint y: 331, distance: 22.0
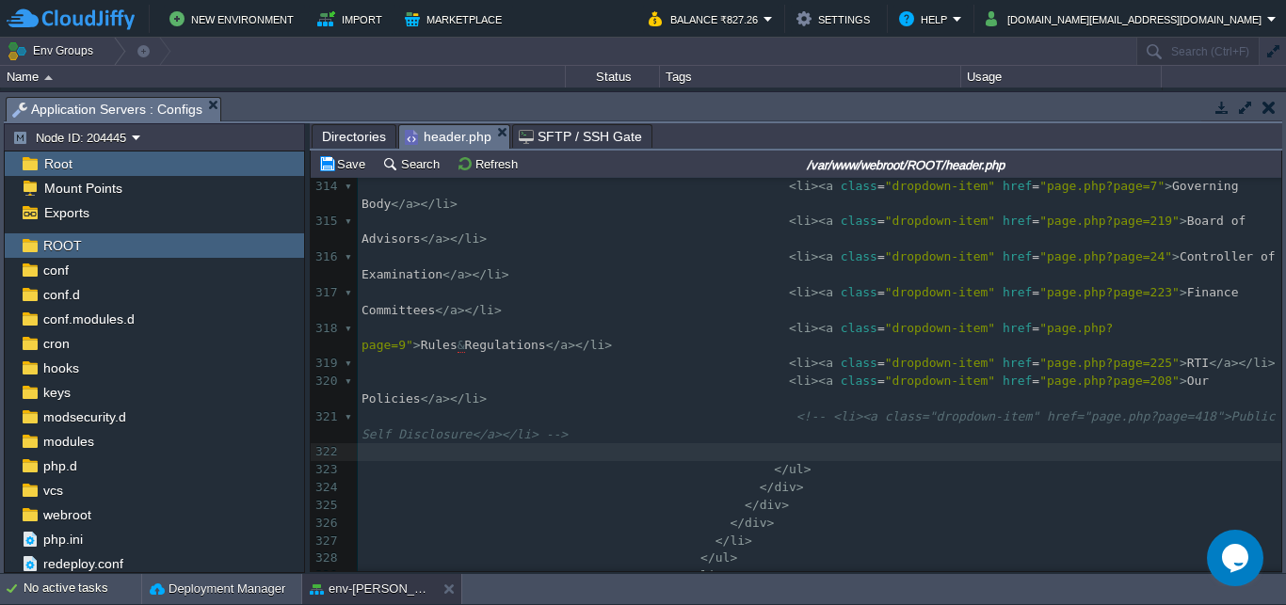
paste textarea "-"
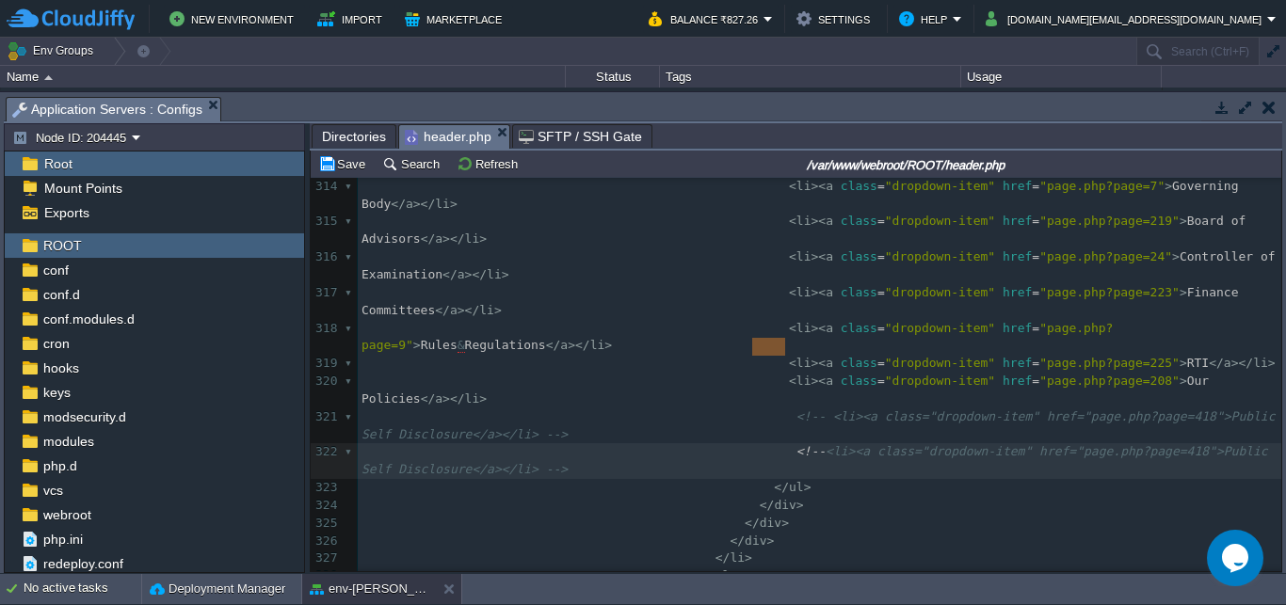
type textarea "<!--"
type textarea "-->"
drag, startPoint x: 537, startPoint y: 359, endPoint x: 497, endPoint y: 364, distance: 40.0
type textarea "page.php?page=418"
drag, startPoint x: 1109, startPoint y: 346, endPoint x: 997, endPoint y: 350, distance: 112.2
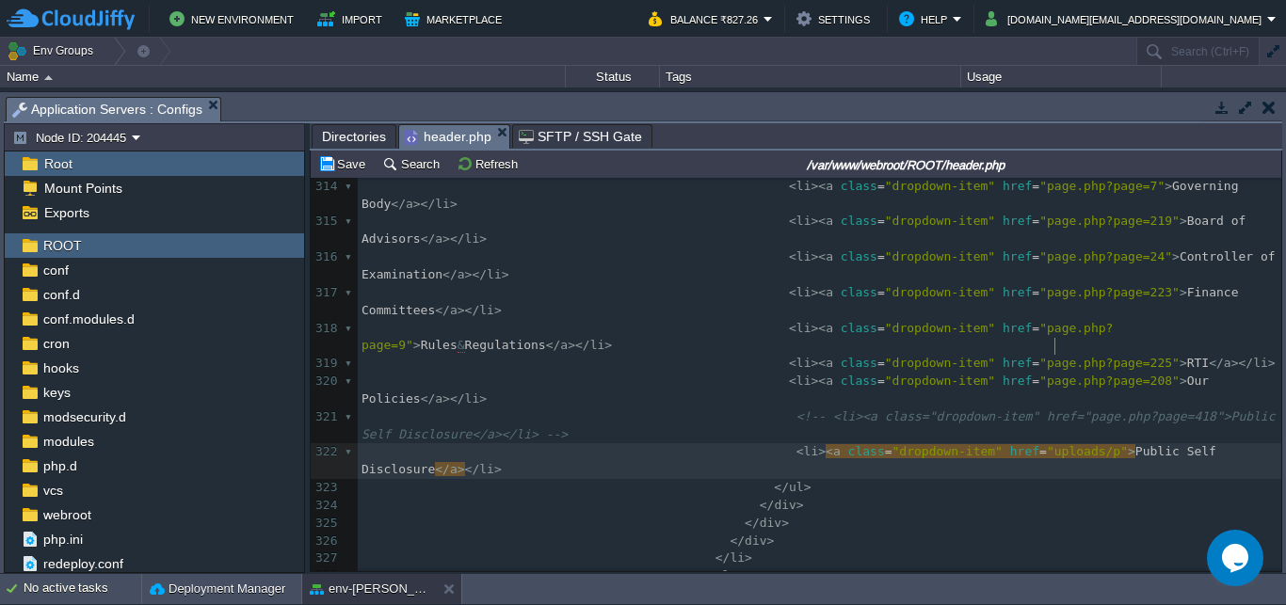
type textarea "uploads/pu"
type textarea "Public-Self-Do"
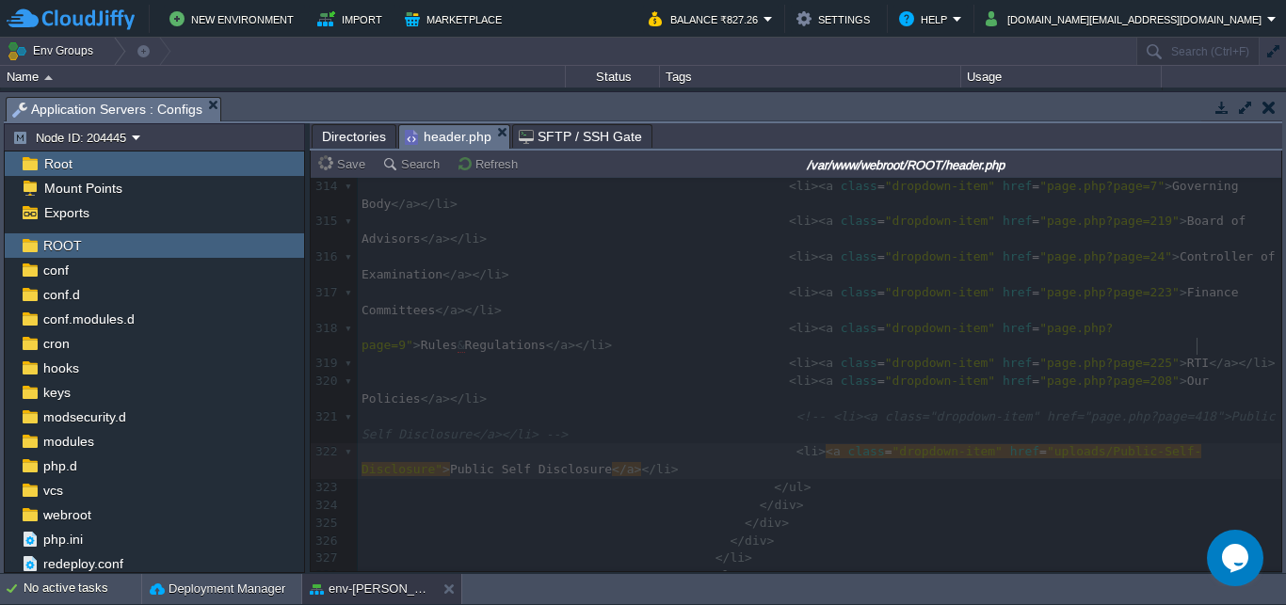
type textarea "isclosure"
click at [1087, 350] on div at bounding box center [796, 375] width 971 height 394
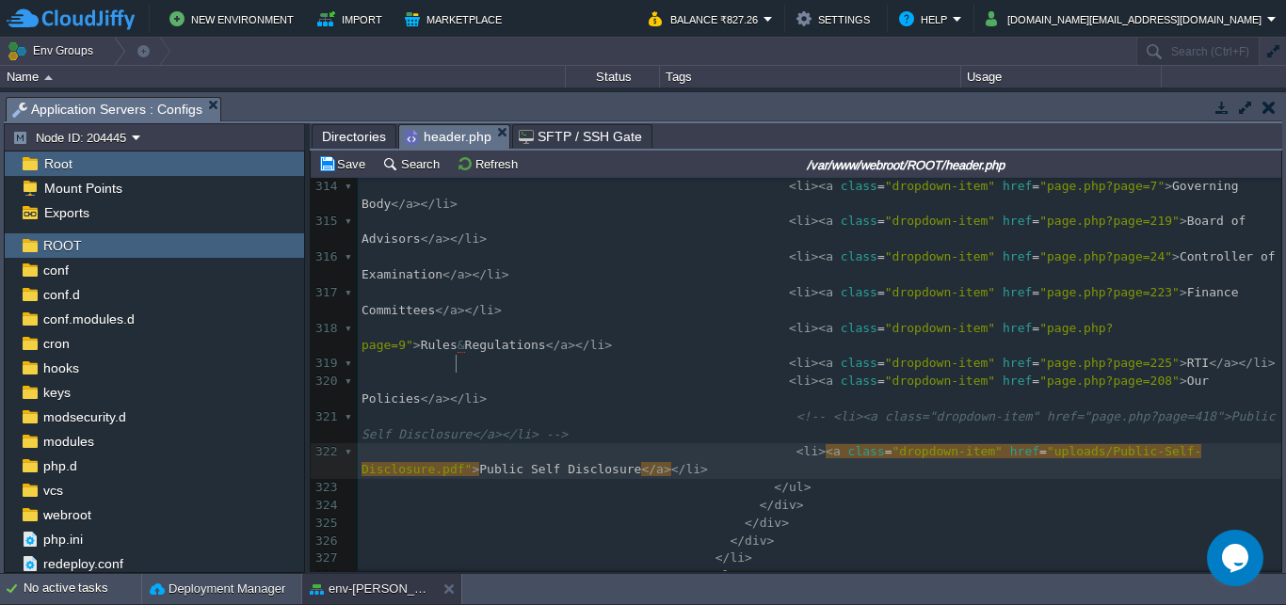
scroll to position [0, 26]
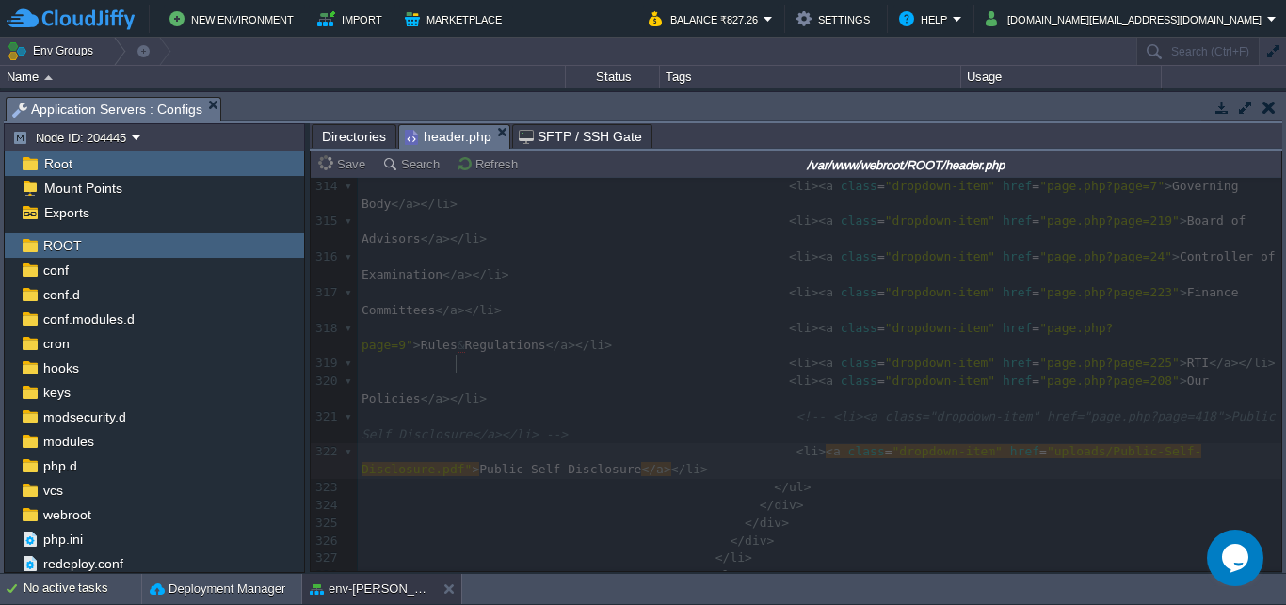
type textarea ".pdf"
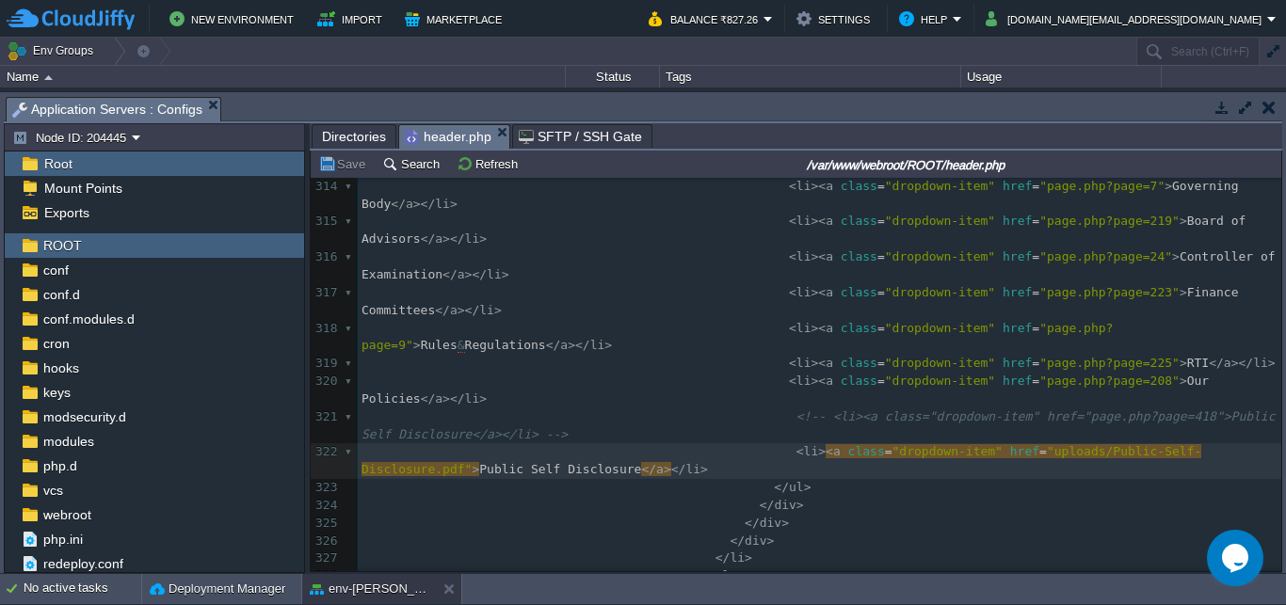
click at [799, 347] on div "xxxxxxxxxx < head >< meta http-equiv = "Content-Type" content = "text/html; cha…" at bounding box center [820, 346] width 924 height 1189
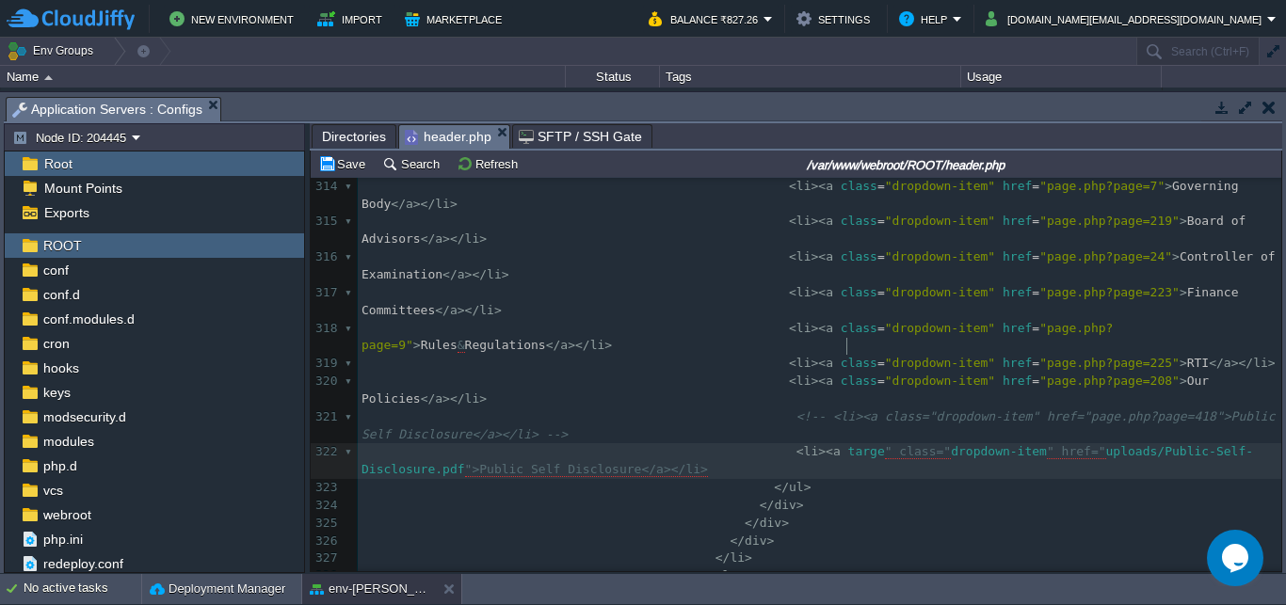
scroll to position [0, 47]
type textarea "targe"""
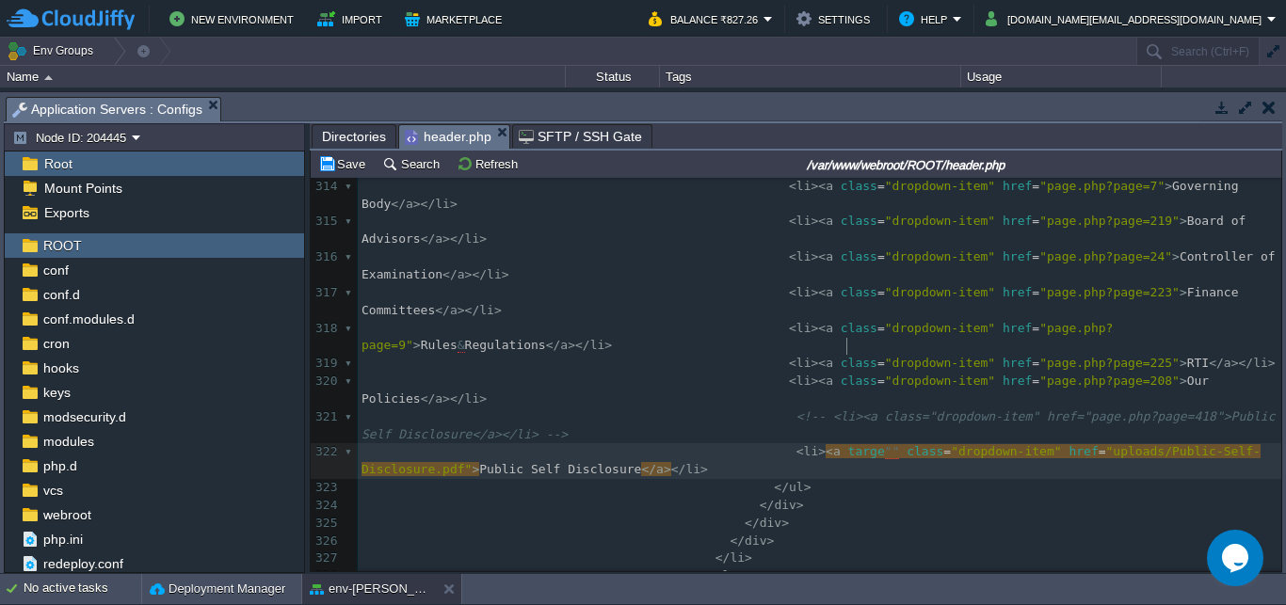
scroll to position [0, 7]
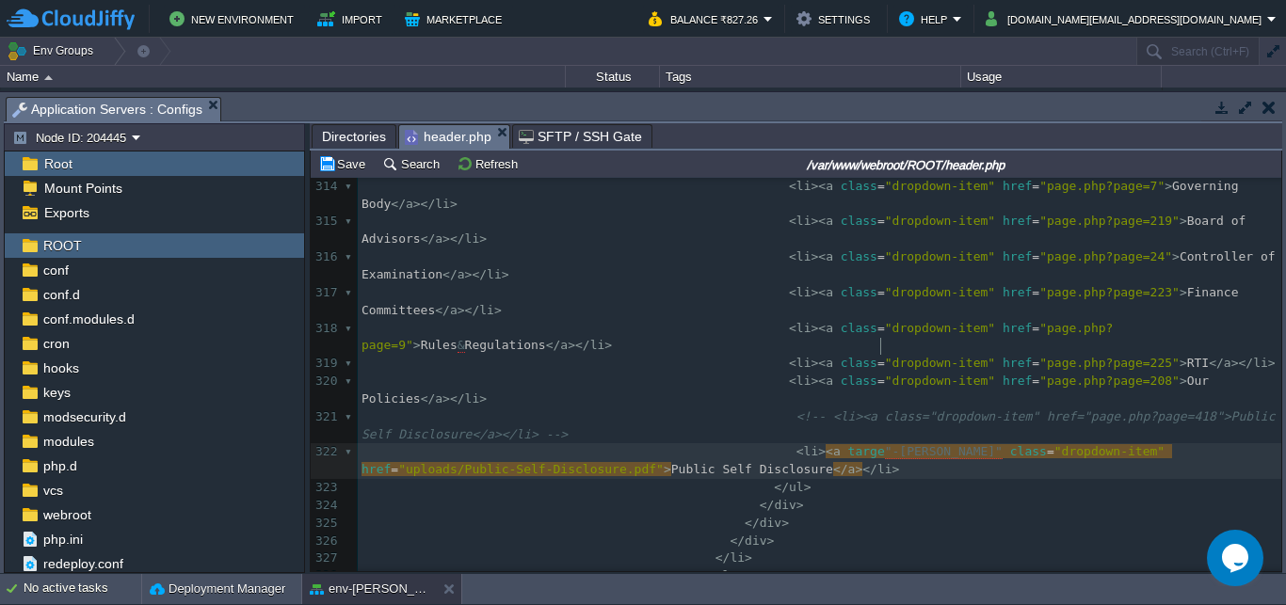
type textarea "-blank"
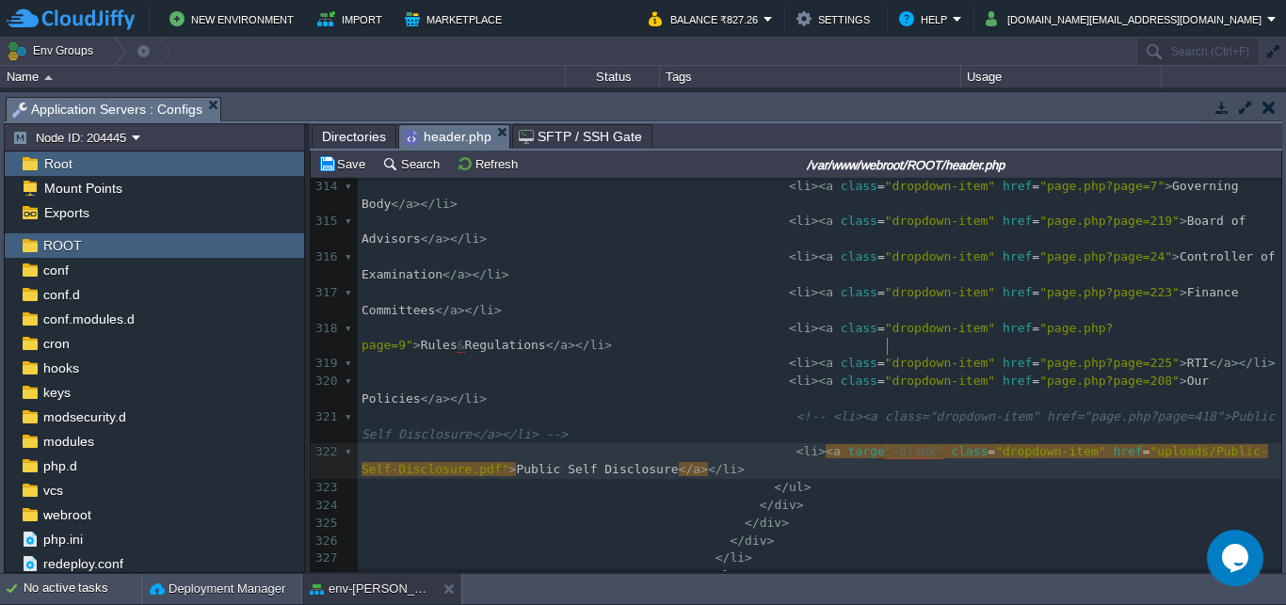
scroll to position [0, 0]
type textarea "_"
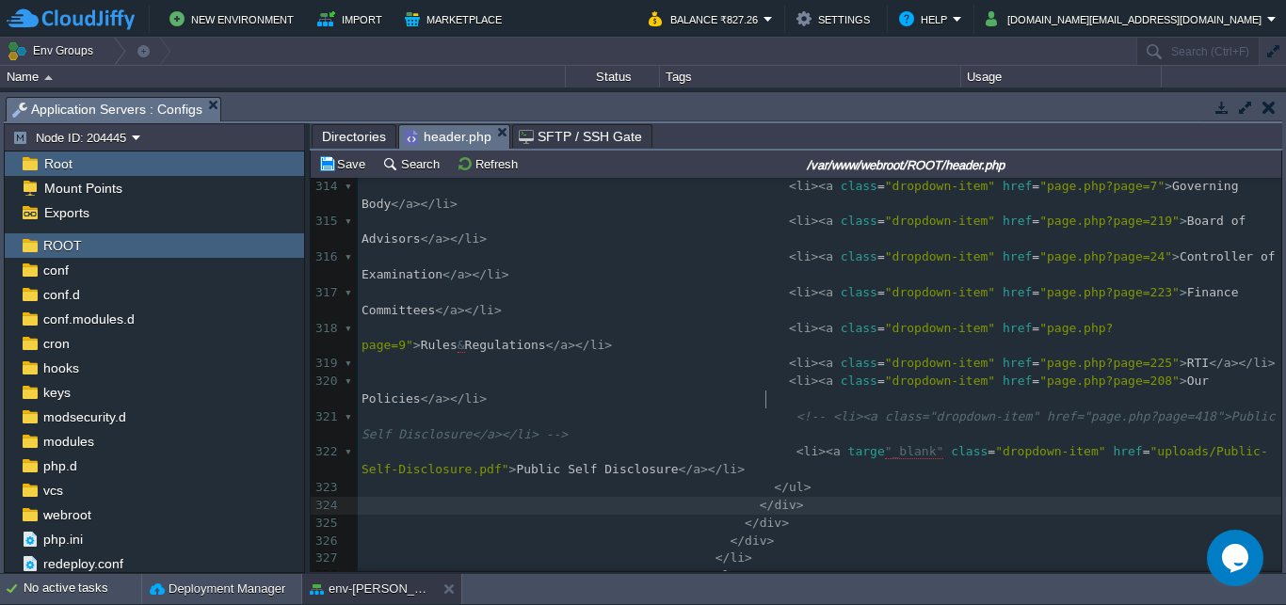
click at [817, 497] on pre "</ div >" at bounding box center [820, 506] width 924 height 18
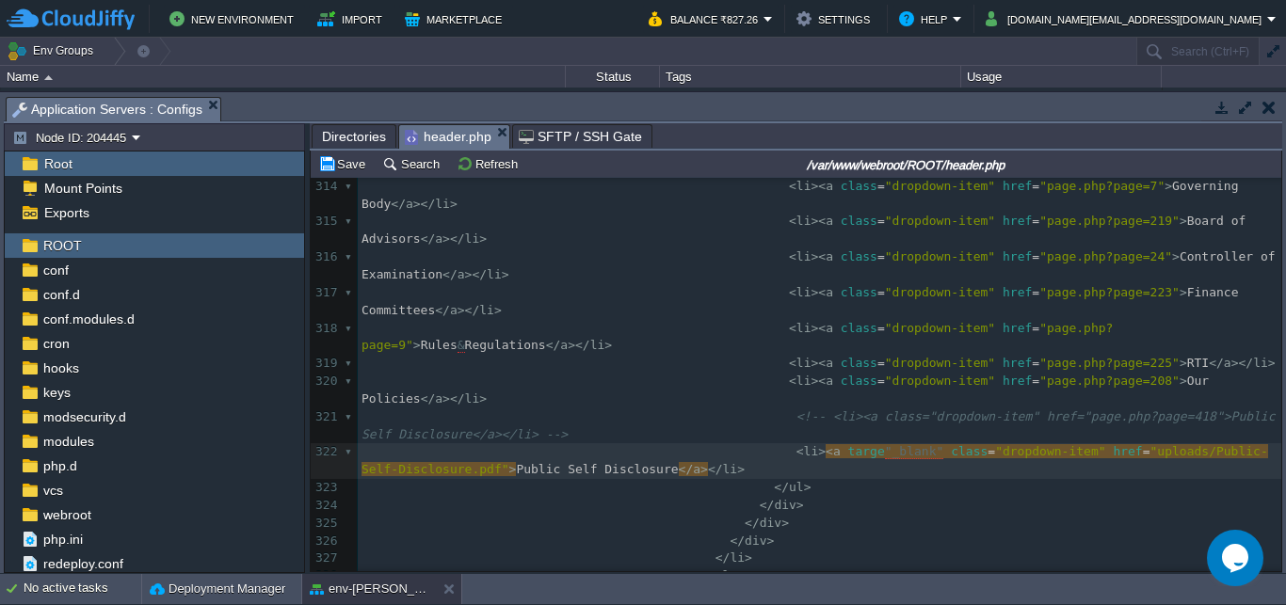
type textarea "t"
type textarea "_"
